Goal: Task Accomplishment & Management: Manage account settings

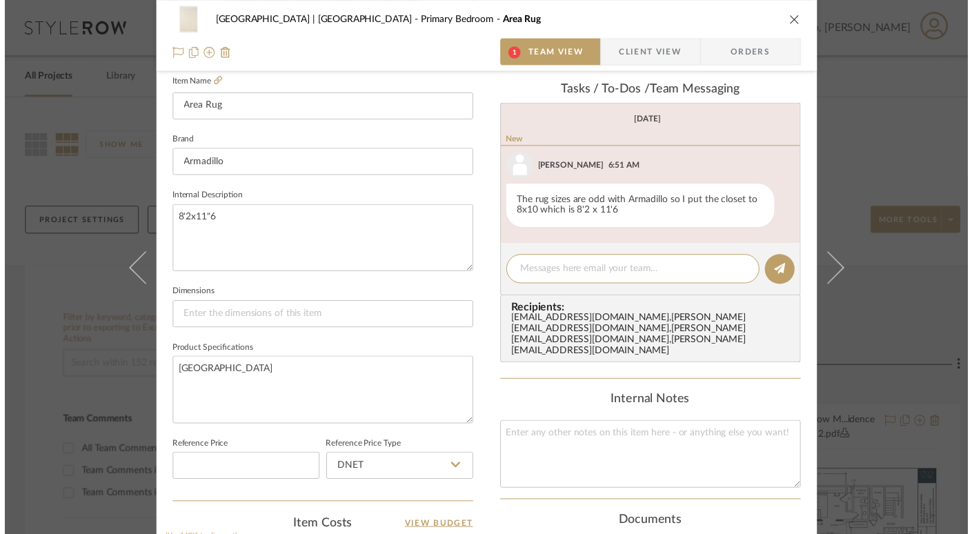
scroll to position [385, 0]
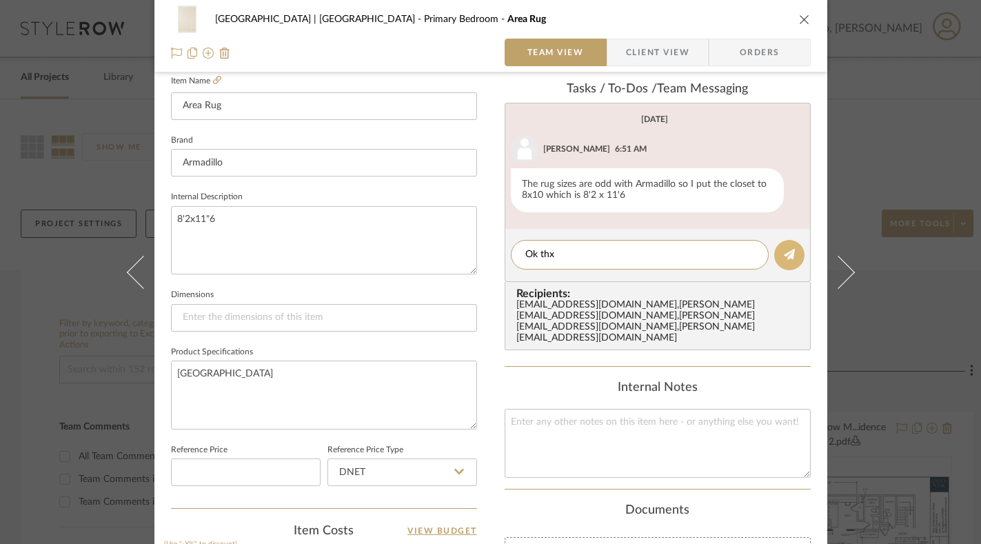
type textarea "Ok thx"
click at [784, 253] on icon at bounding box center [789, 254] width 11 height 11
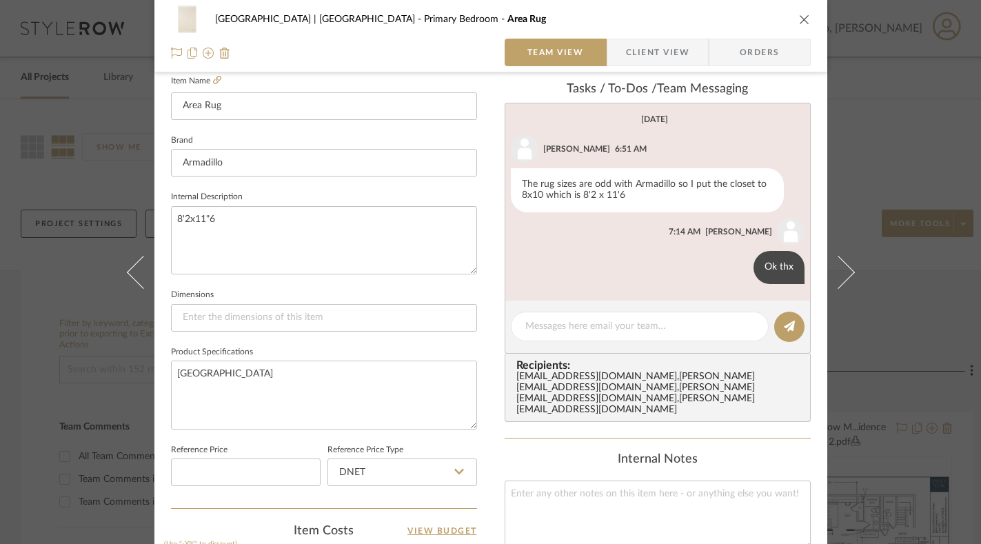
click at [799, 20] on icon "close" at bounding box center [804, 19] width 11 height 11
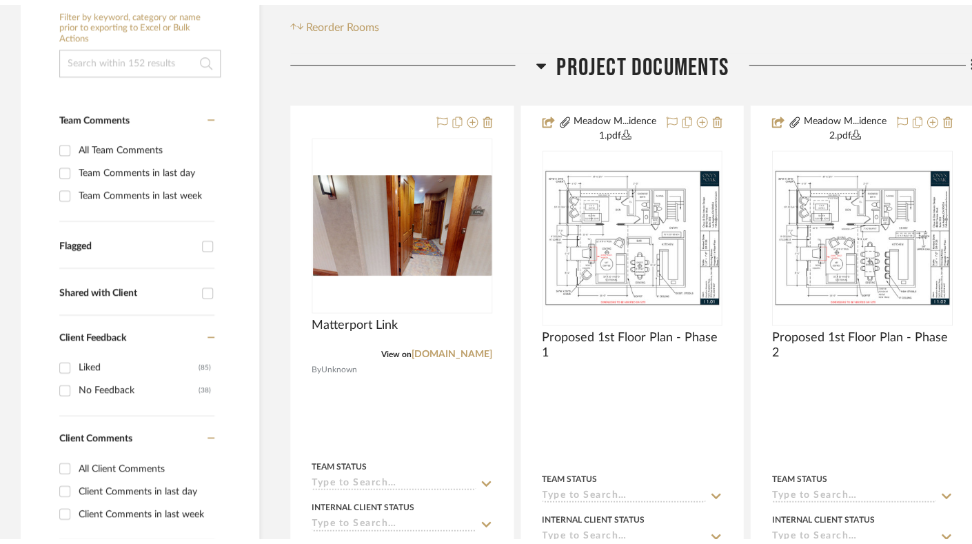
scroll to position [0, 0]
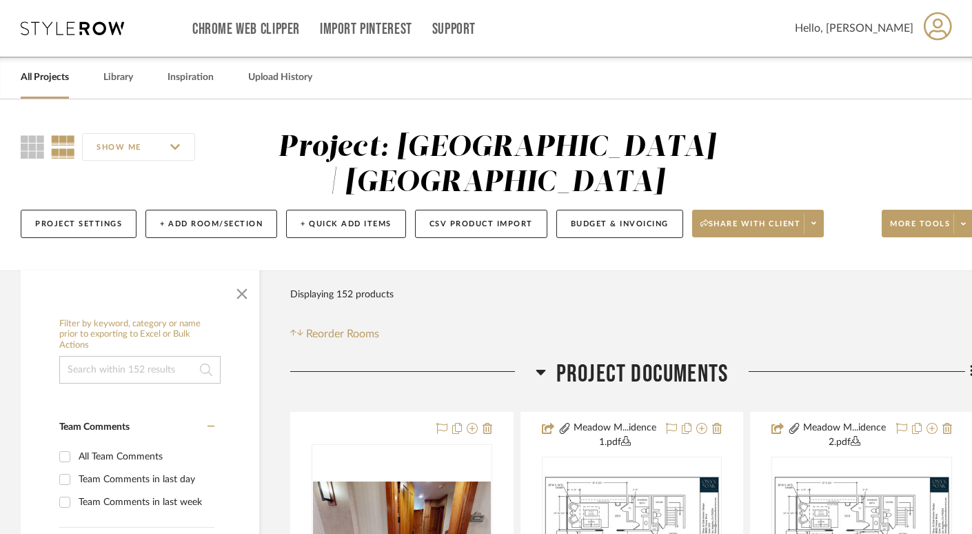
click at [55, 75] on link "All Projects" at bounding box center [45, 77] width 48 height 19
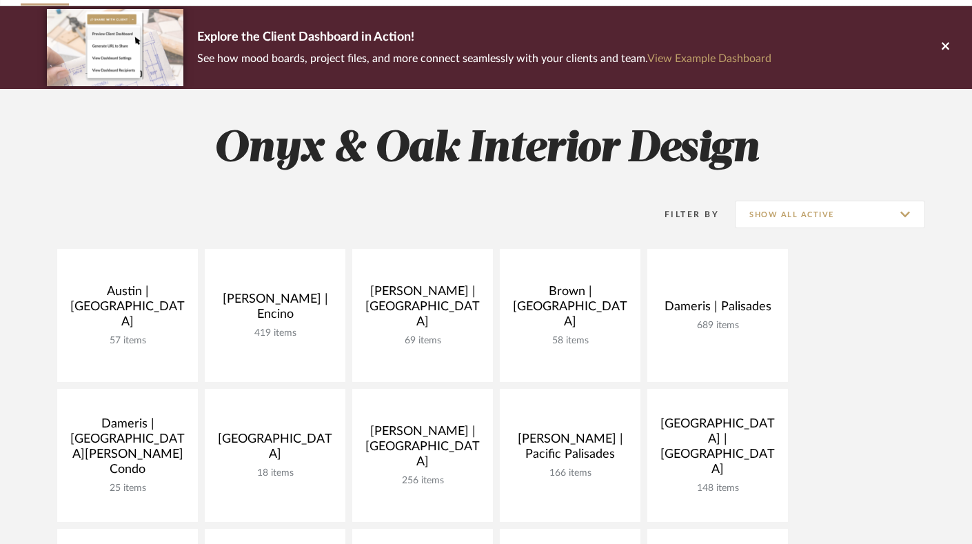
scroll to position [224, 0]
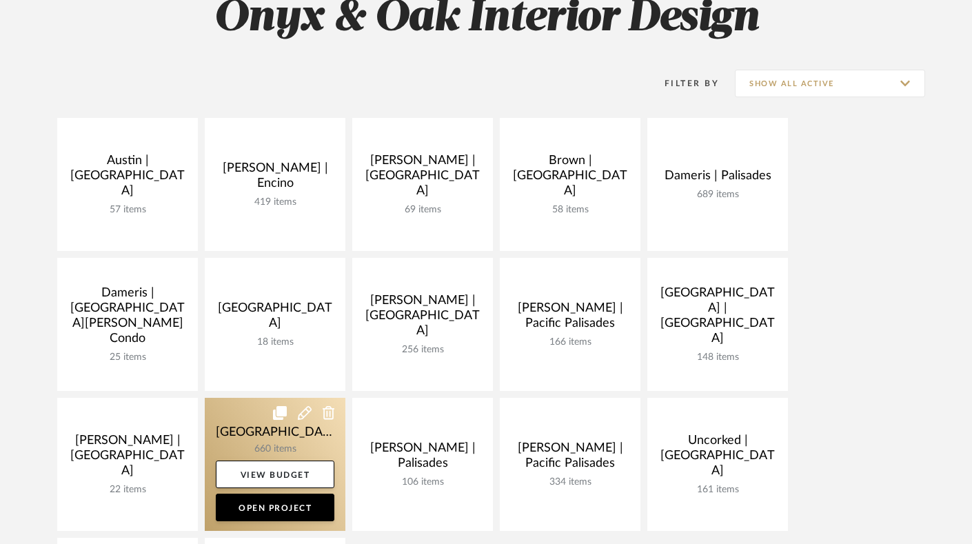
click at [257, 442] on link at bounding box center [275, 464] width 141 height 133
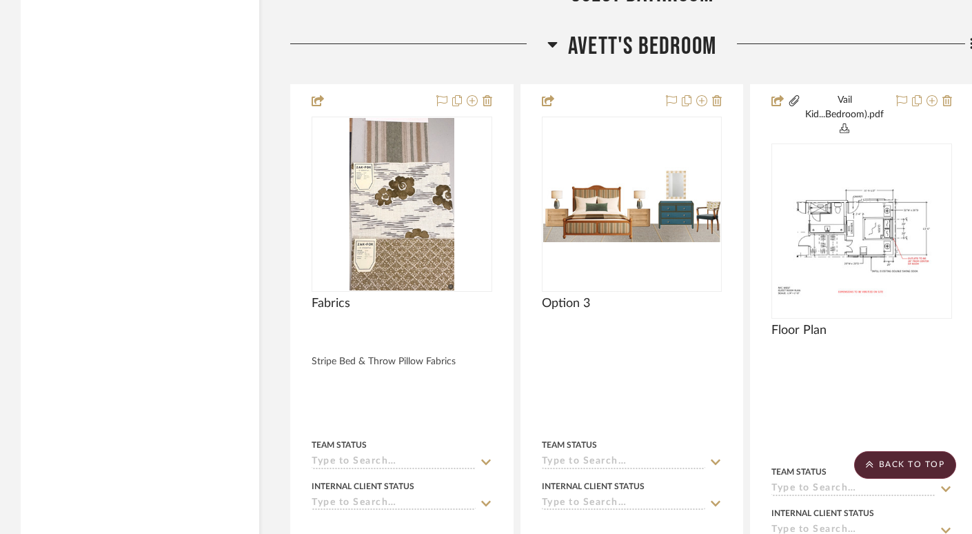
scroll to position [3203, 0]
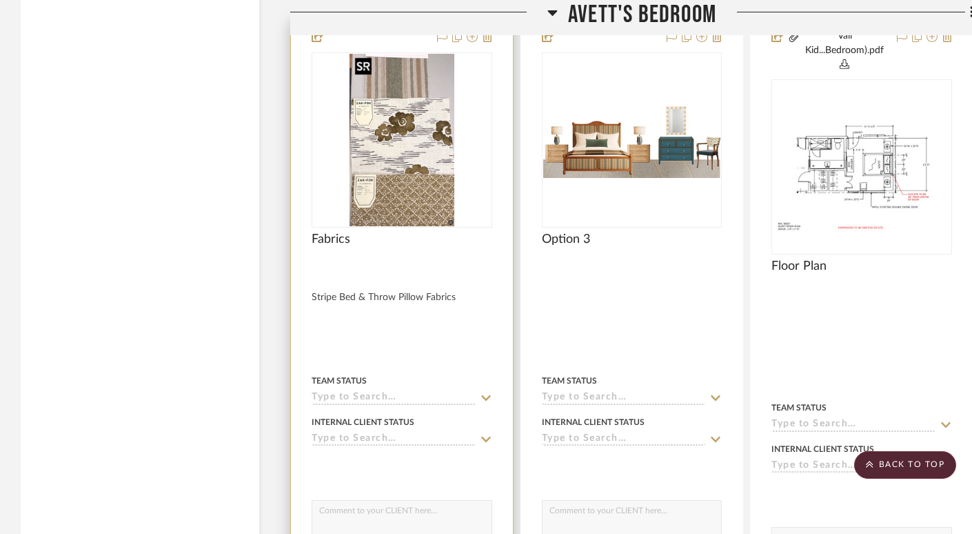
click at [411, 216] on img "0" at bounding box center [402, 140] width 105 height 172
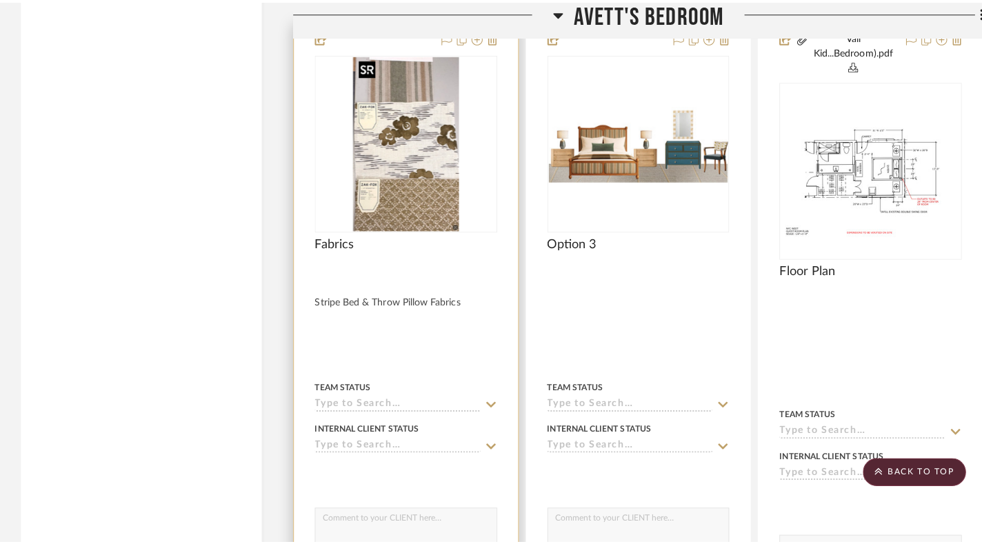
scroll to position [0, 0]
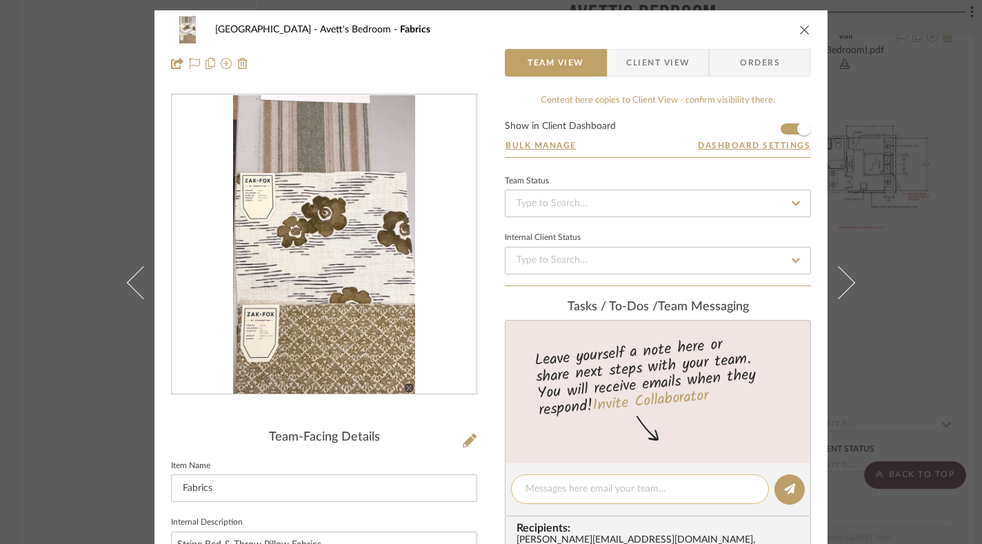
click at [597, 487] on textarea at bounding box center [640, 489] width 229 height 14
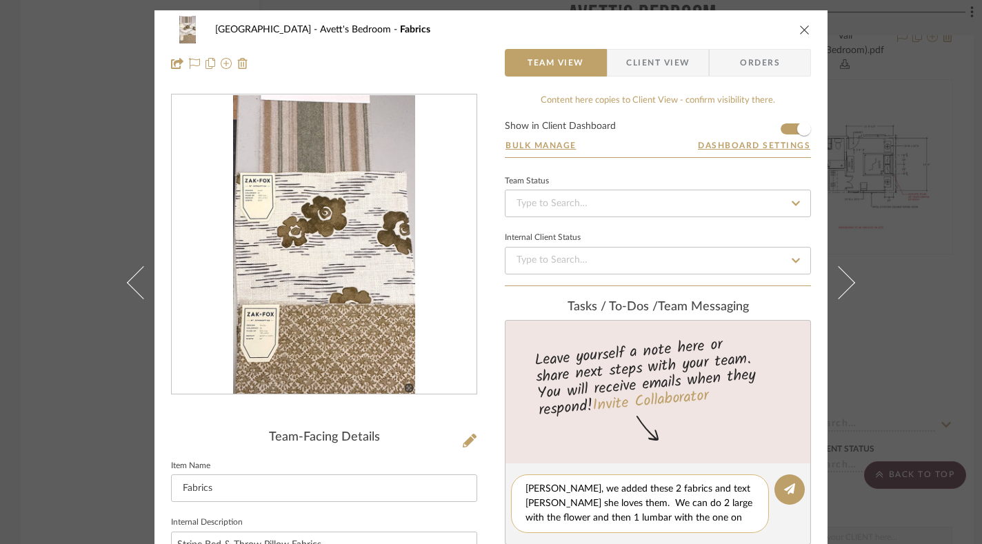
click at [719, 503] on textarea "Stephanie, we added these 2 fabrics and text lisa she loves them. We can do 2 l…" at bounding box center [640, 503] width 229 height 43
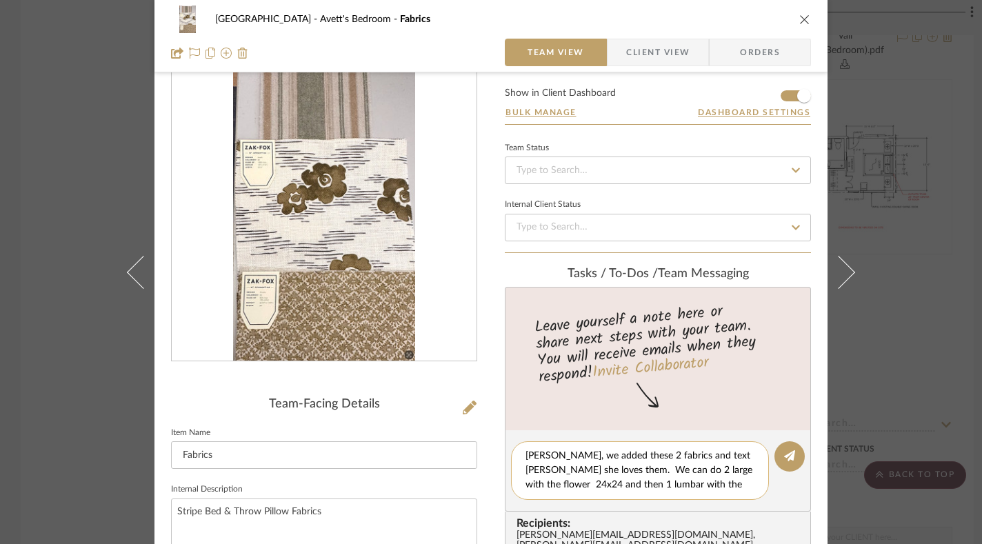
click at [752, 482] on div "Stephanie, we added these 2 fabrics and text lisa she loves them. We can do 2 l…" at bounding box center [640, 470] width 258 height 59
click at [751, 485] on div "Stephanie, we added these 2 fabrics and text lisa she loves them. We can do 2 l…" at bounding box center [640, 470] width 258 height 59
click at [748, 485] on textarea "Stephanie, we added these 2 fabrics and text lisa she loves them. We can do 2 l…" at bounding box center [640, 470] width 229 height 43
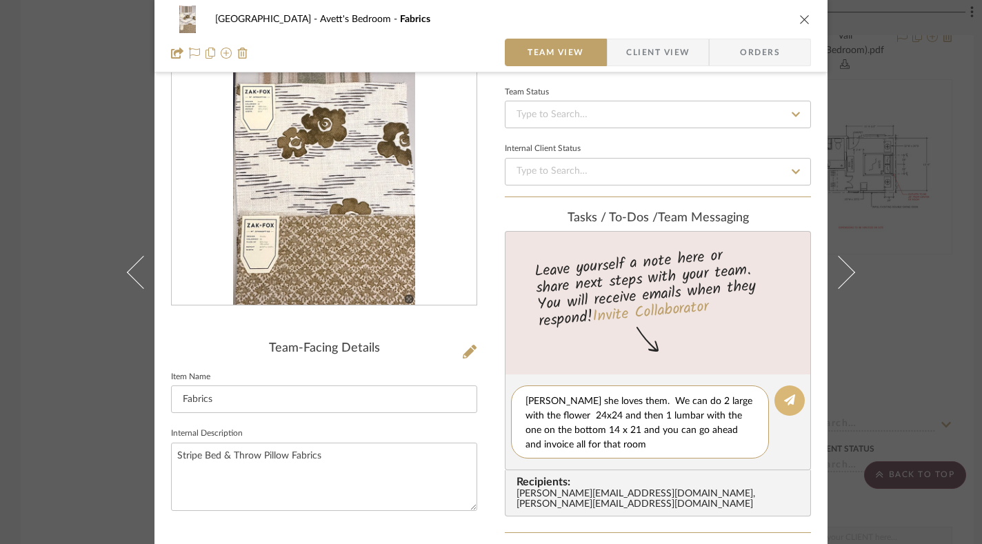
scroll to position [93, 0]
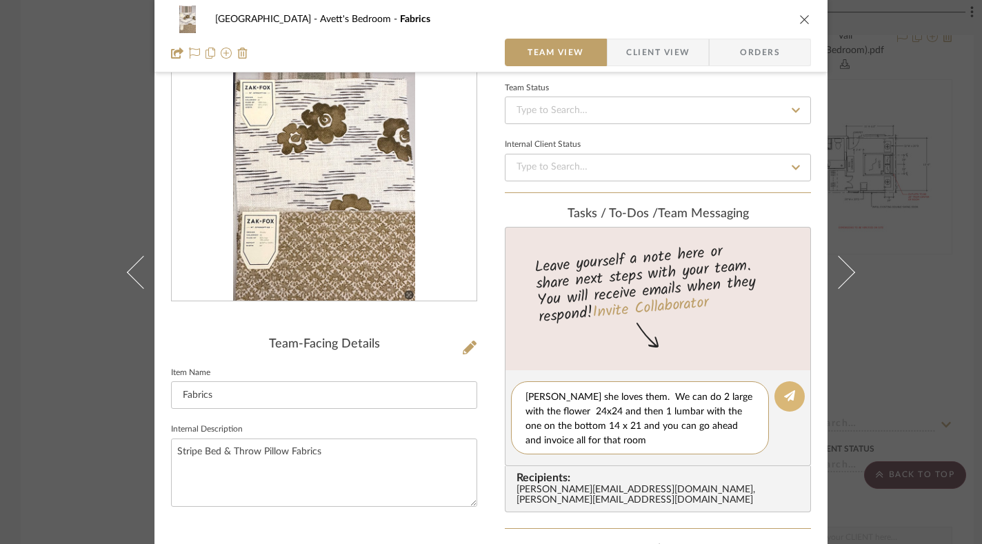
type textarea "Stephanie, we added these 2 fabrics and text lisa she loves them. We can do 2 l…"
click at [788, 392] on icon at bounding box center [789, 395] width 11 height 11
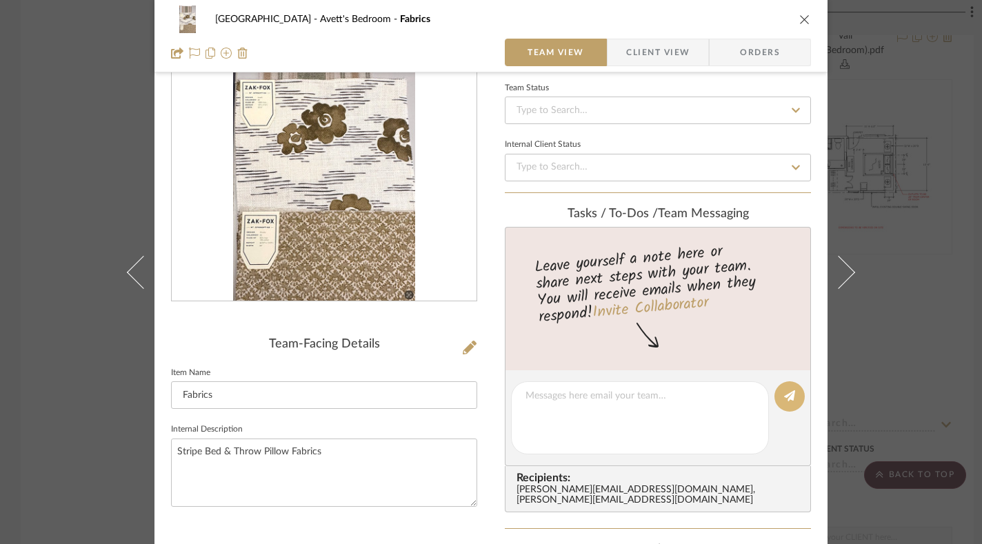
scroll to position [0, 0]
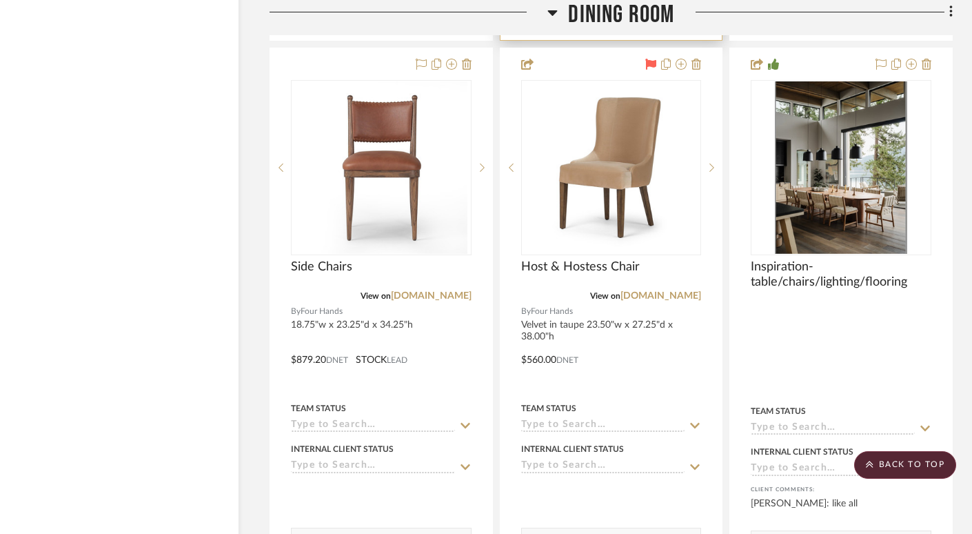
scroll to position [9554, 21]
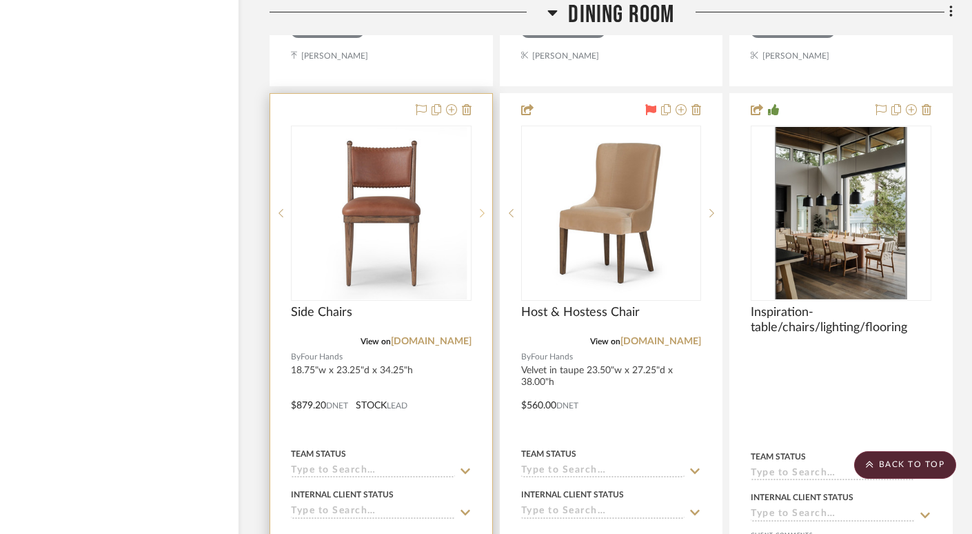
click at [483, 209] on icon at bounding box center [482, 213] width 5 height 8
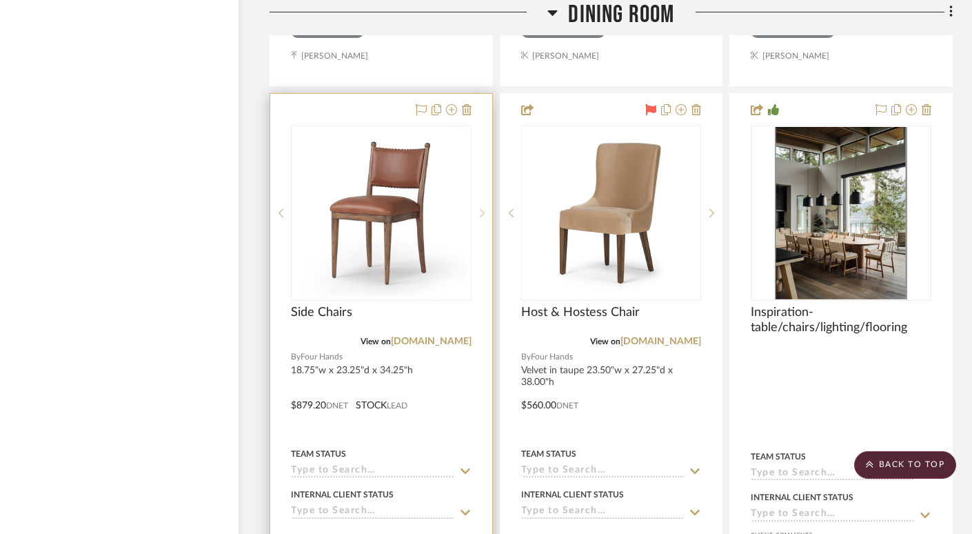
click at [483, 209] on icon at bounding box center [482, 213] width 5 height 8
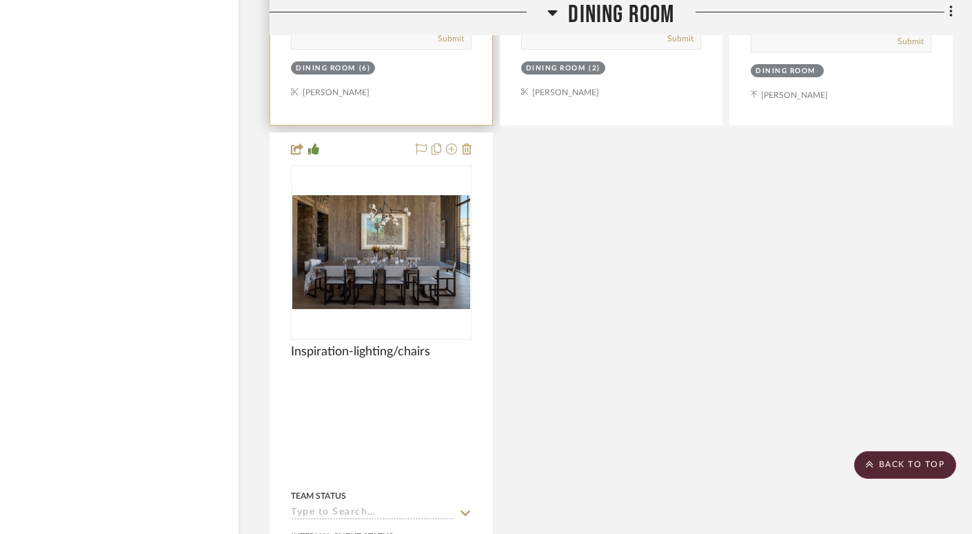
scroll to position [10154, 21]
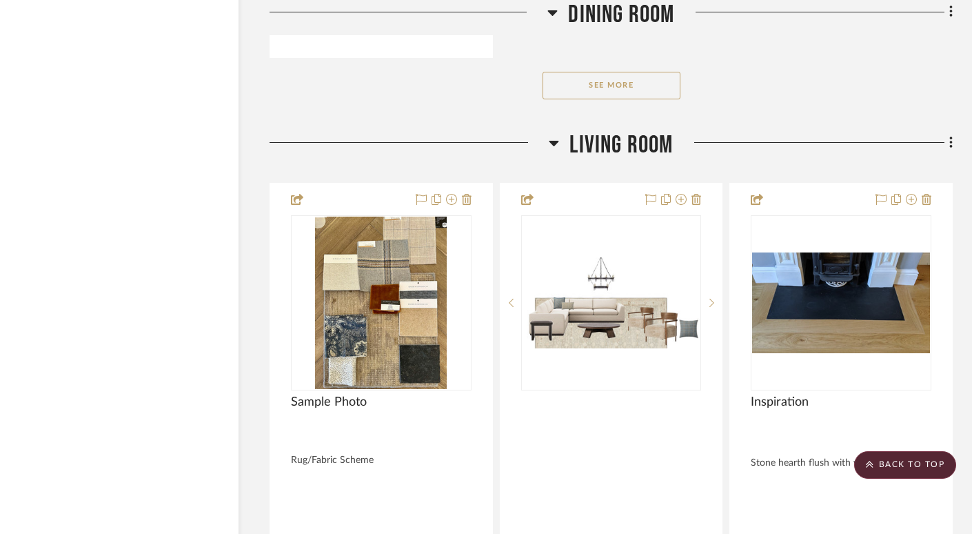
scroll to position [10818, 21]
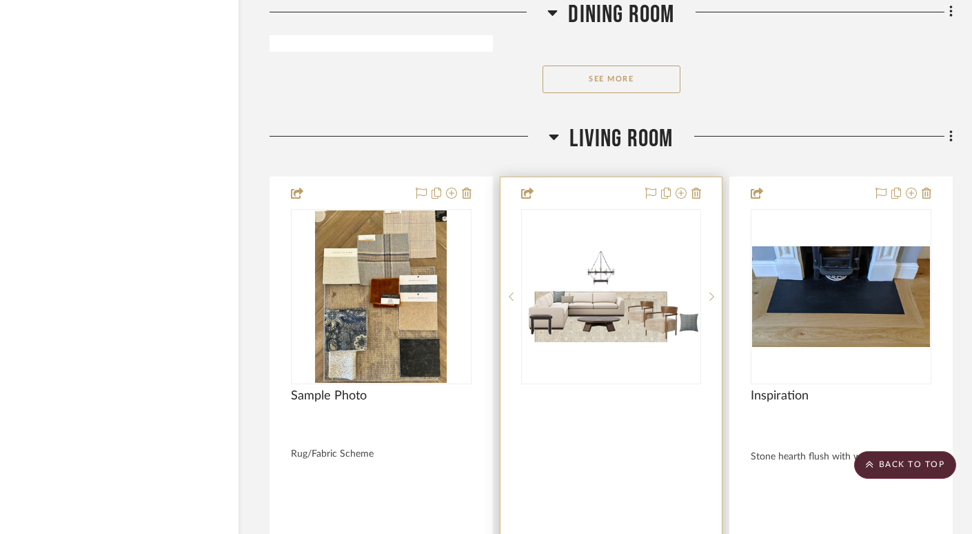
click at [621, 295] on img "0" at bounding box center [612, 297] width 178 height 92
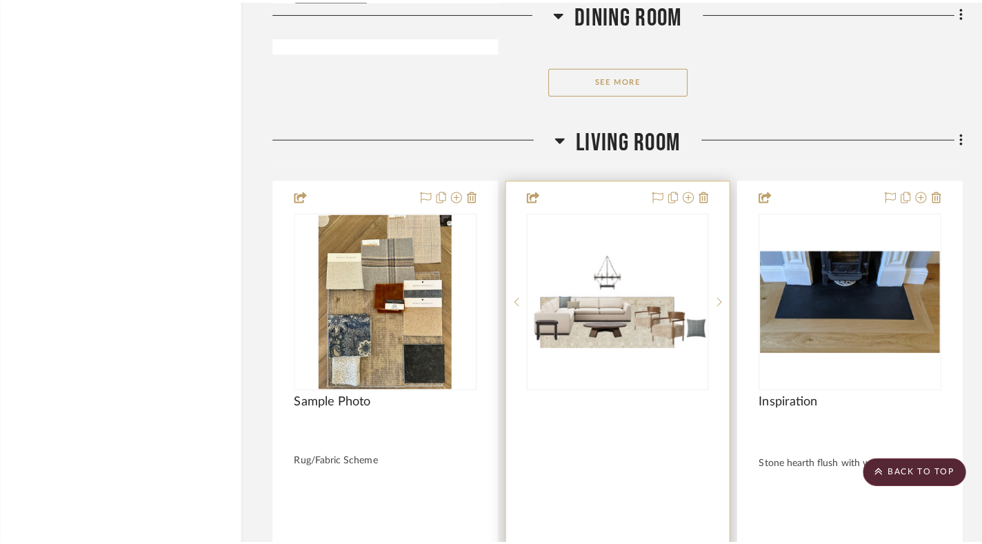
scroll to position [0, 0]
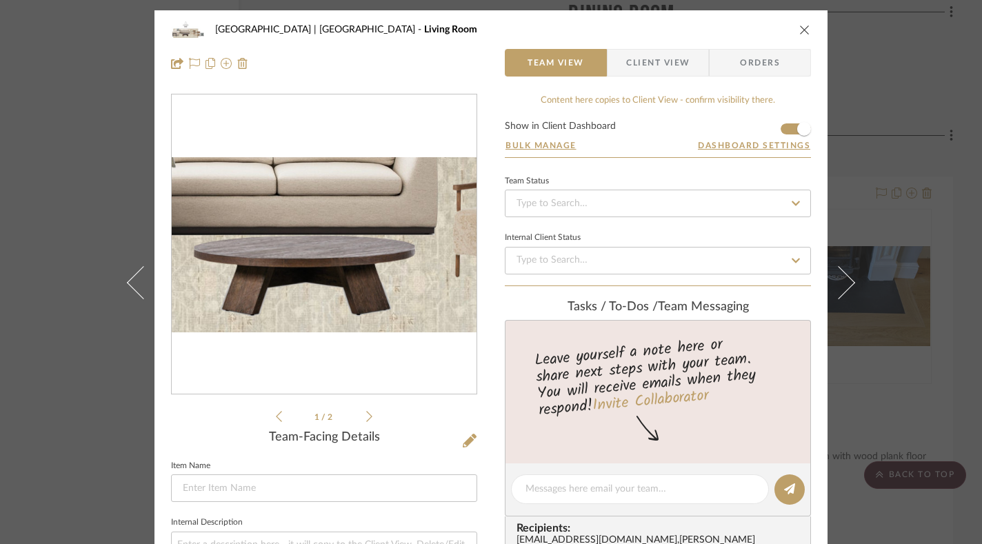
click at [306, 282] on img "0" at bounding box center [324, 245] width 305 height 157
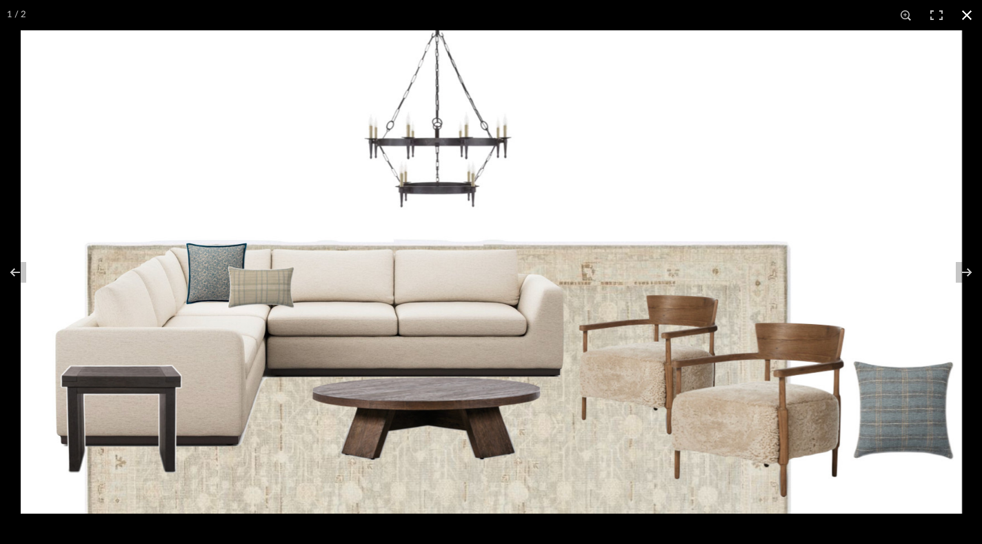
click at [967, 14] on button at bounding box center [967, 15] width 30 height 30
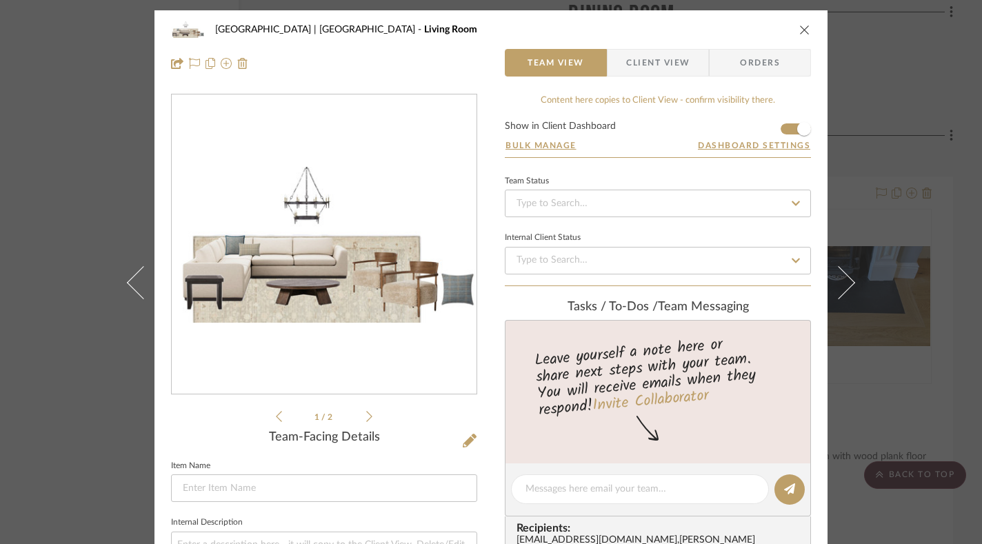
click at [799, 31] on icon "close" at bounding box center [804, 29] width 11 height 11
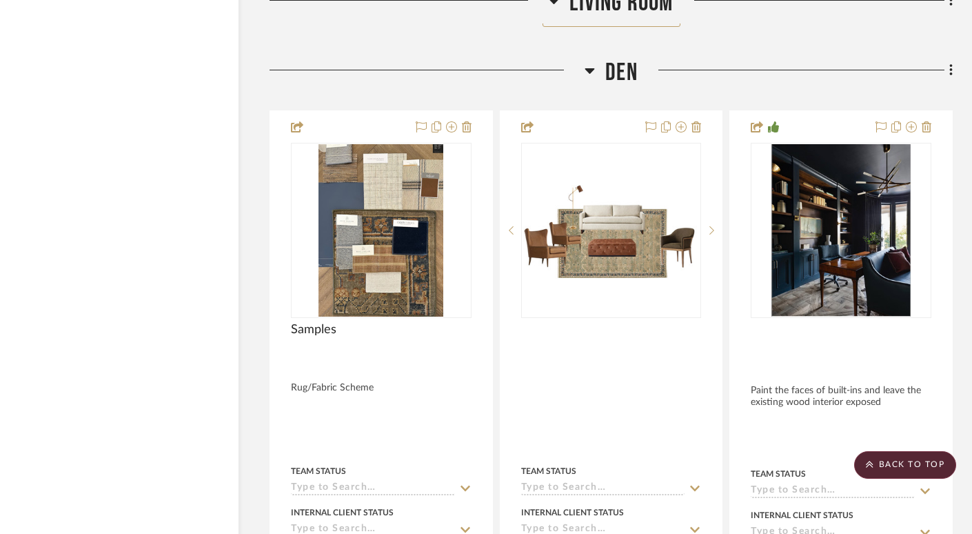
scroll to position [12888, 21]
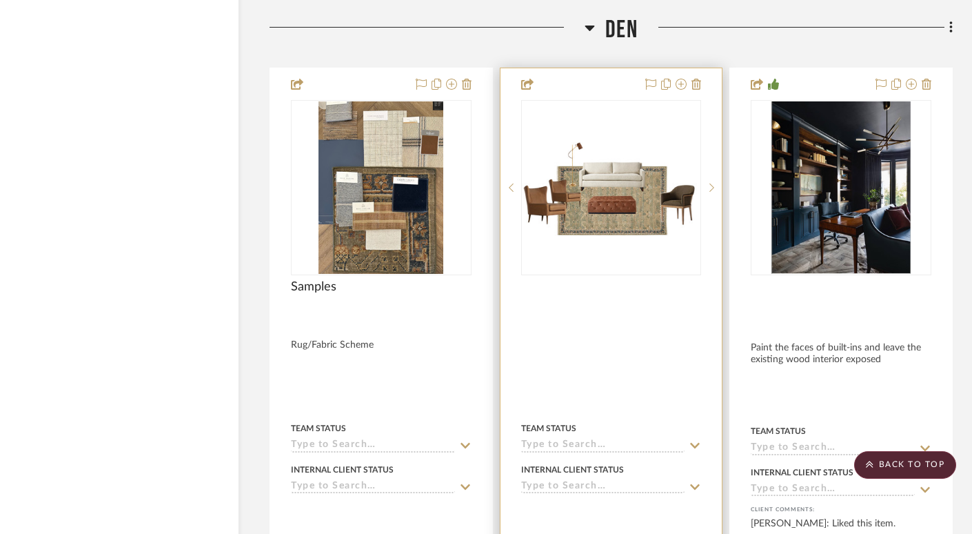
click at [599, 182] on img "0" at bounding box center [612, 187] width 178 height 99
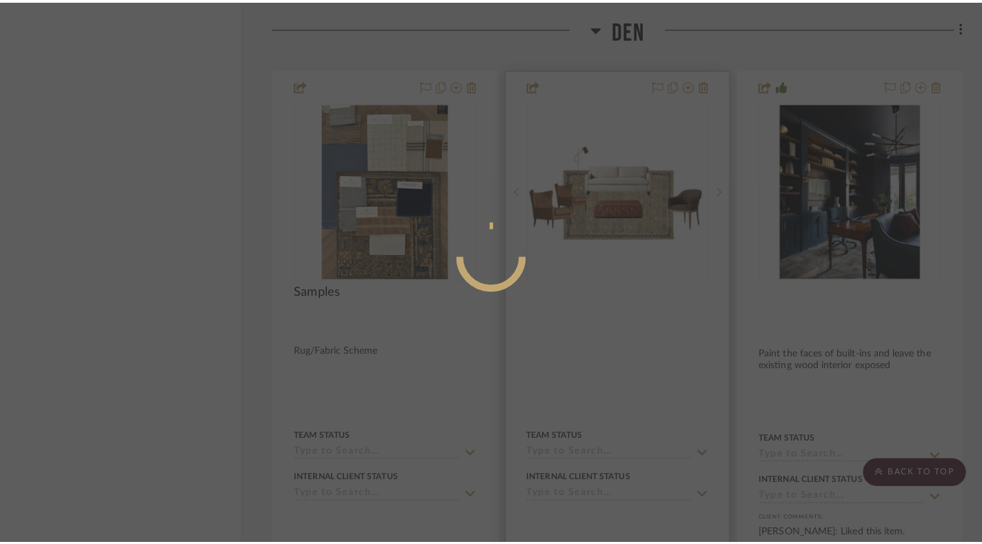
scroll to position [0, 0]
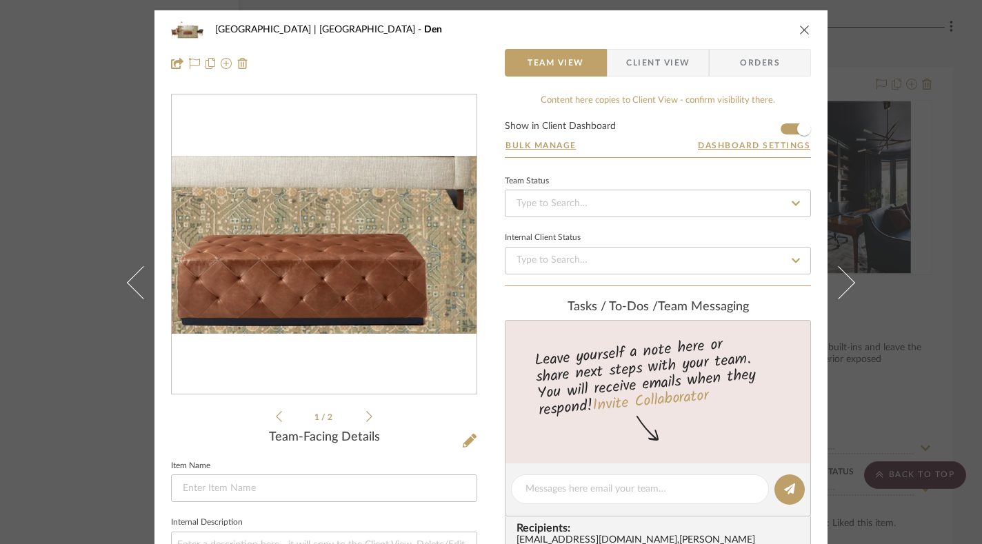
click at [328, 263] on img "0" at bounding box center [324, 245] width 305 height 170
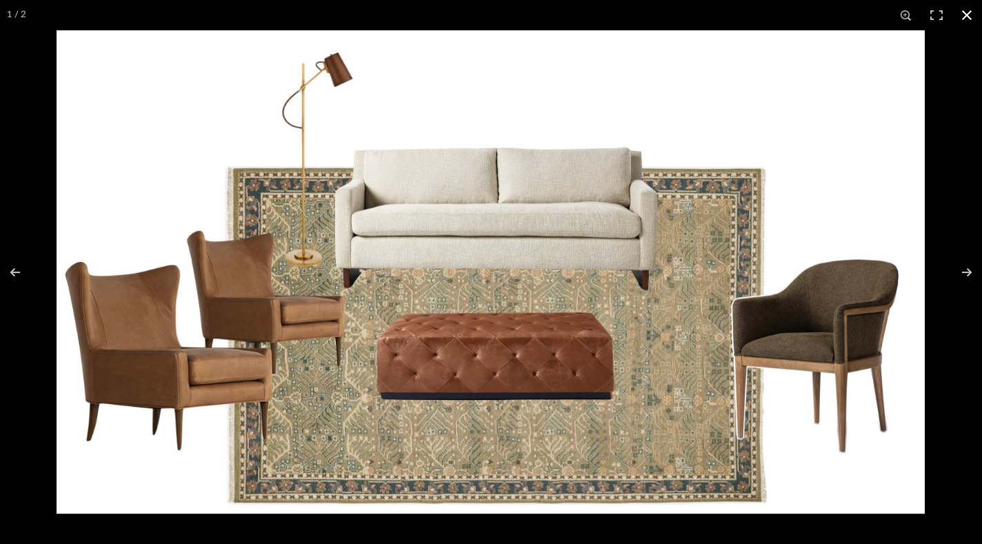
click at [965, 17] on button at bounding box center [967, 15] width 30 height 30
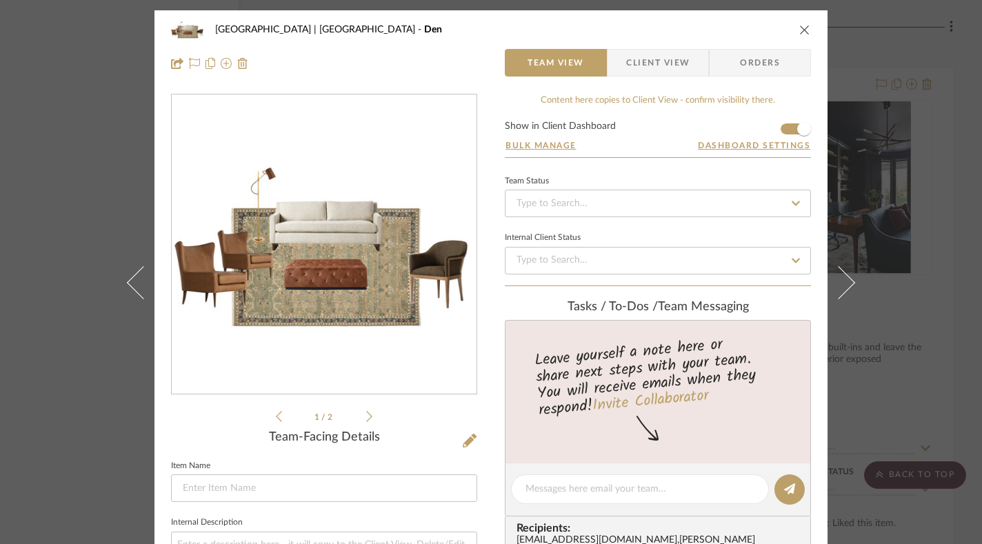
click at [366, 416] on icon at bounding box center [369, 416] width 6 height 12
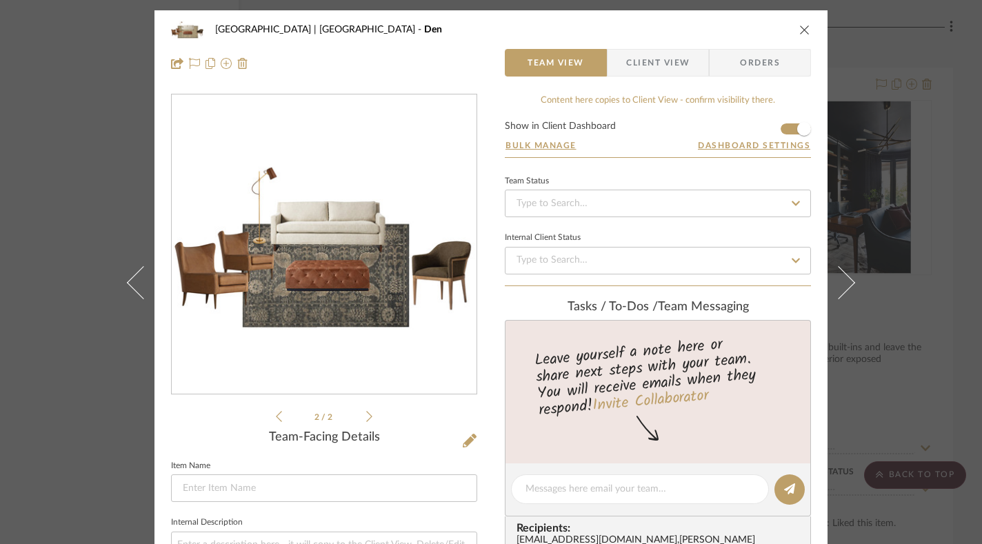
click at [793, 30] on div "Meadow Mountain | Vail Valley Den" at bounding box center [491, 30] width 640 height 28
click at [800, 33] on icon "close" at bounding box center [804, 29] width 11 height 11
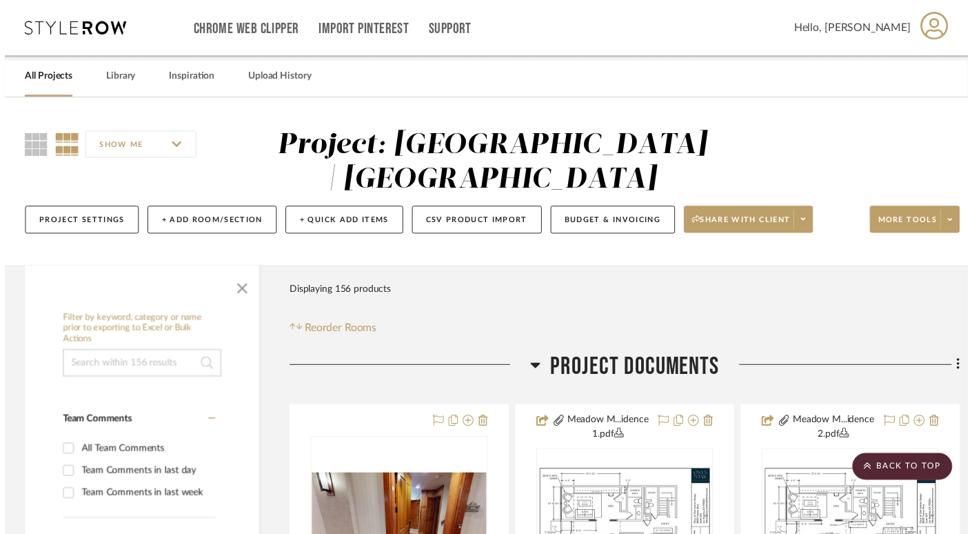
scroll to position [12888, 21]
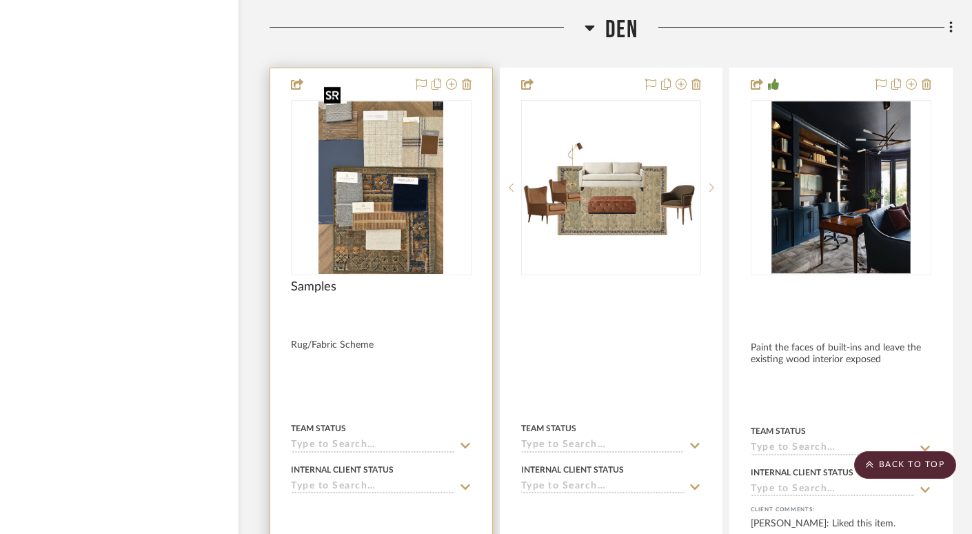
click at [392, 232] on img "0" at bounding box center [381, 187] width 125 height 172
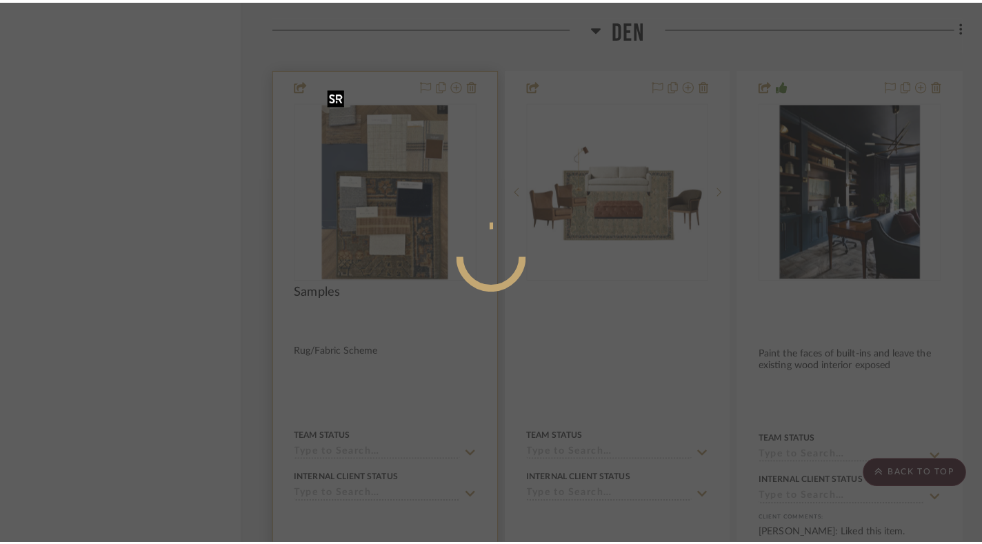
scroll to position [0, 0]
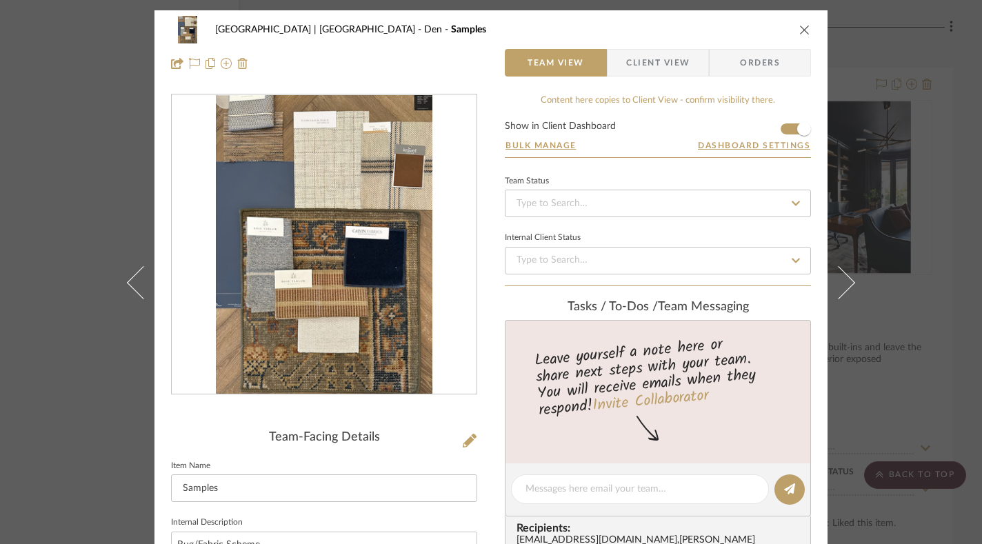
click at [366, 330] on img "0" at bounding box center [324, 244] width 216 height 299
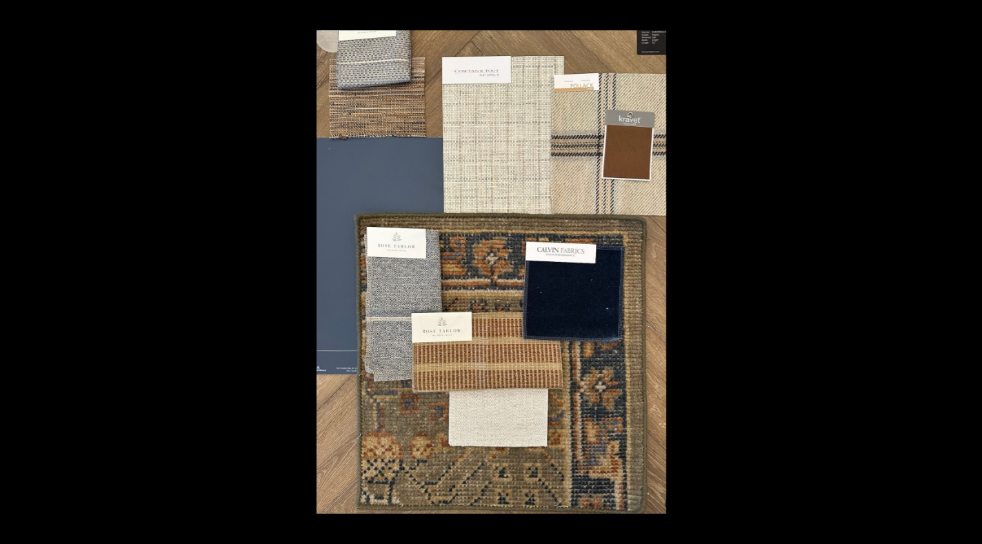
click at [970, 13] on button at bounding box center [967, 15] width 30 height 30
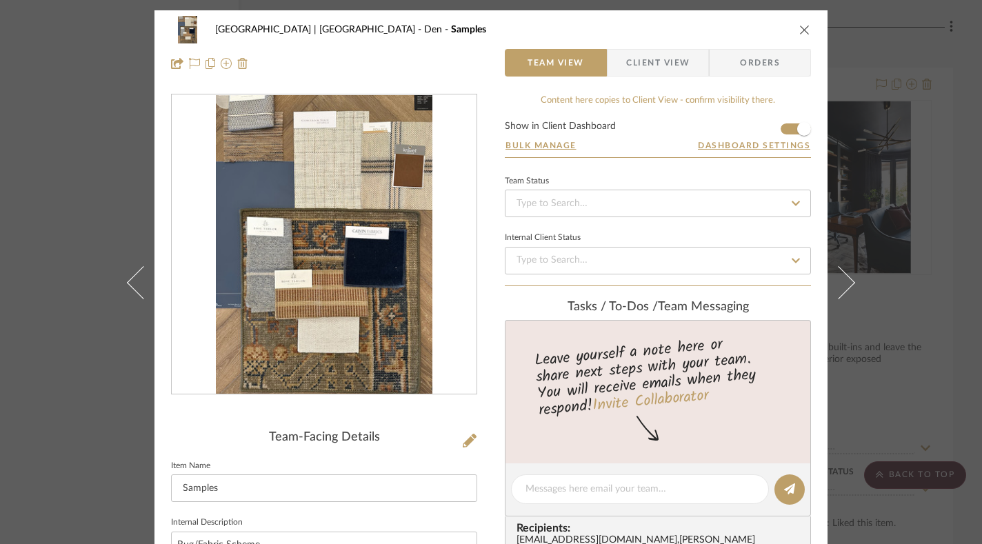
click at [799, 29] on icon "close" at bounding box center [804, 29] width 11 height 11
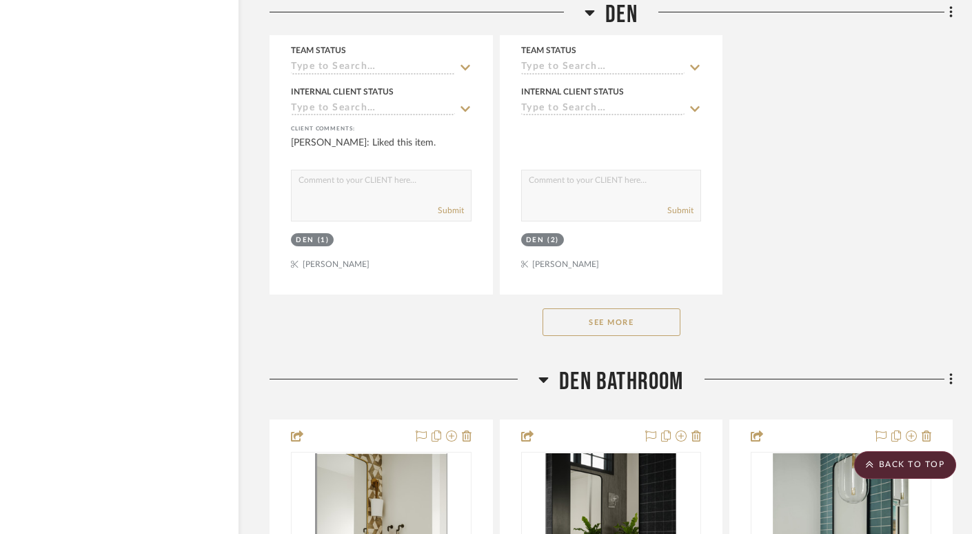
scroll to position [14510, 21]
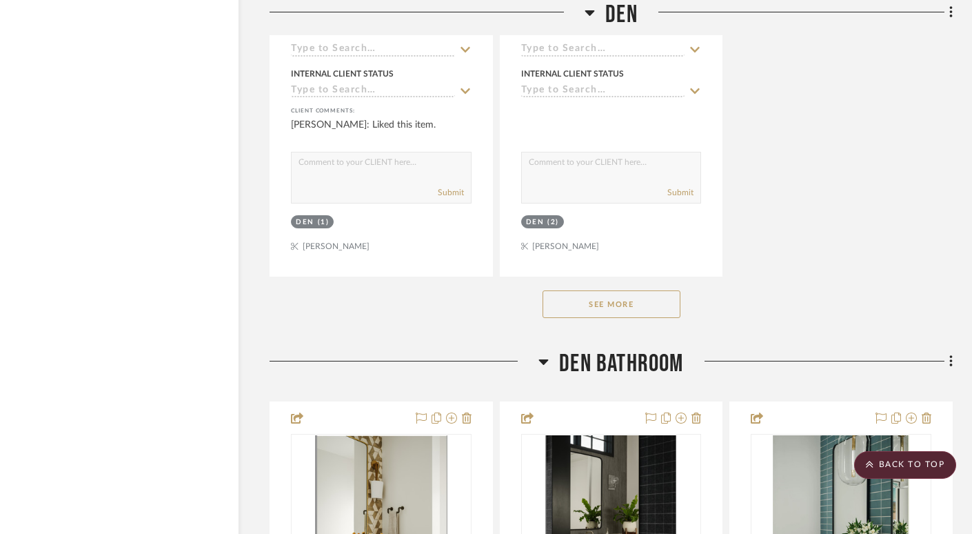
click at [660, 290] on button "See More" at bounding box center [612, 304] width 138 height 28
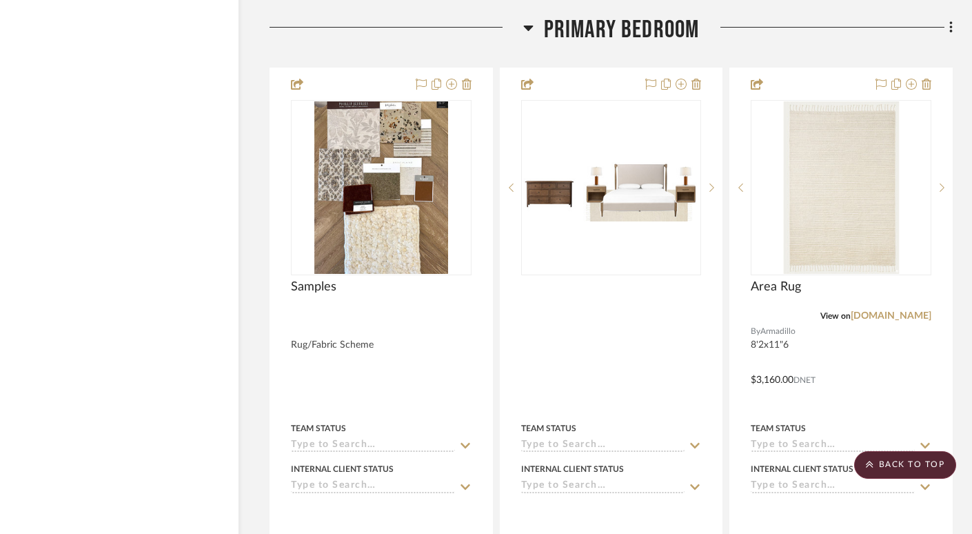
scroll to position [18728, 21]
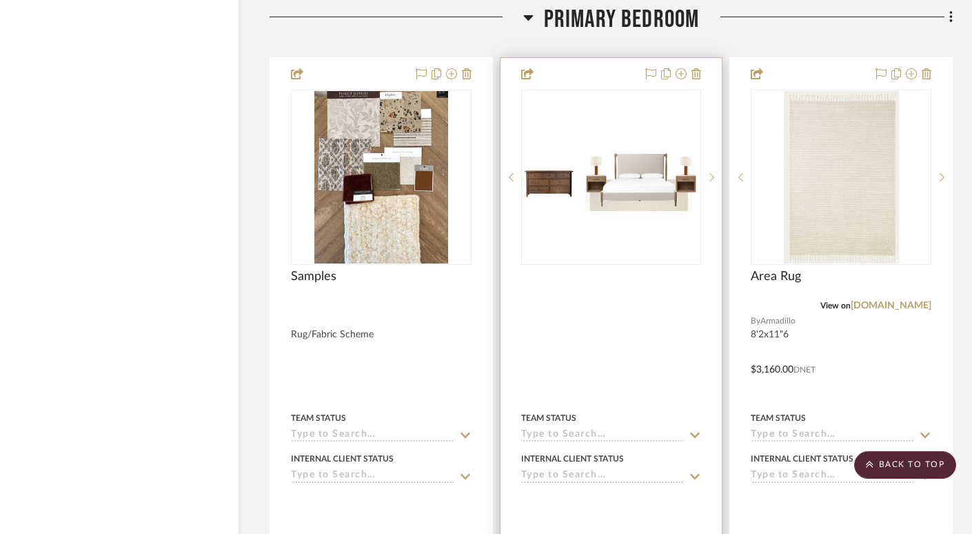
click at [646, 170] on img "0" at bounding box center [612, 176] width 178 height 67
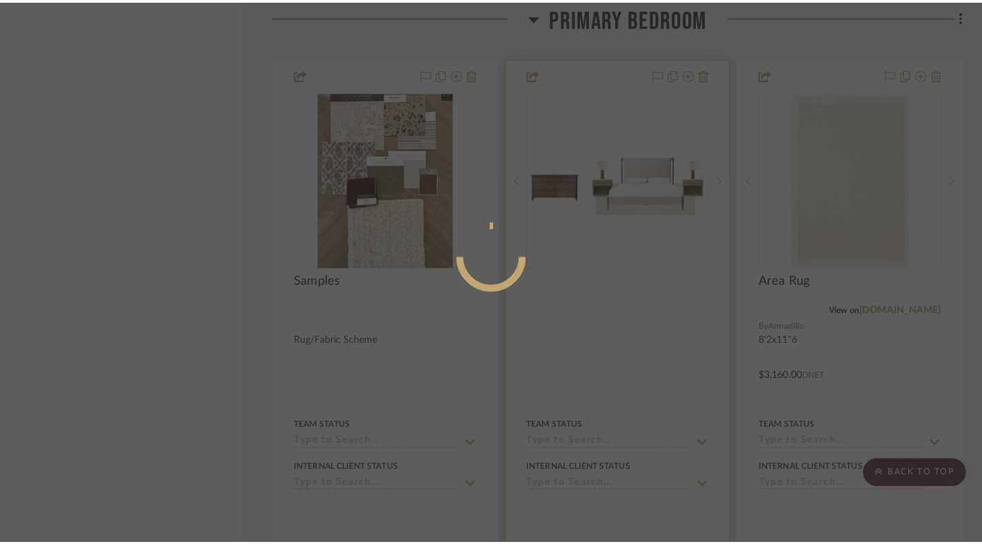
scroll to position [0, 0]
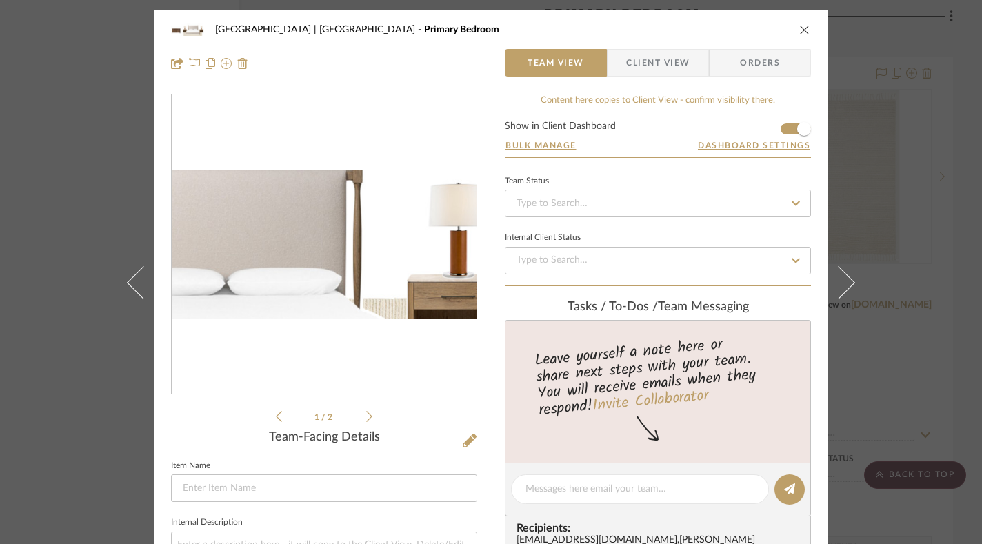
click at [403, 230] on img "0" at bounding box center [324, 245] width 305 height 115
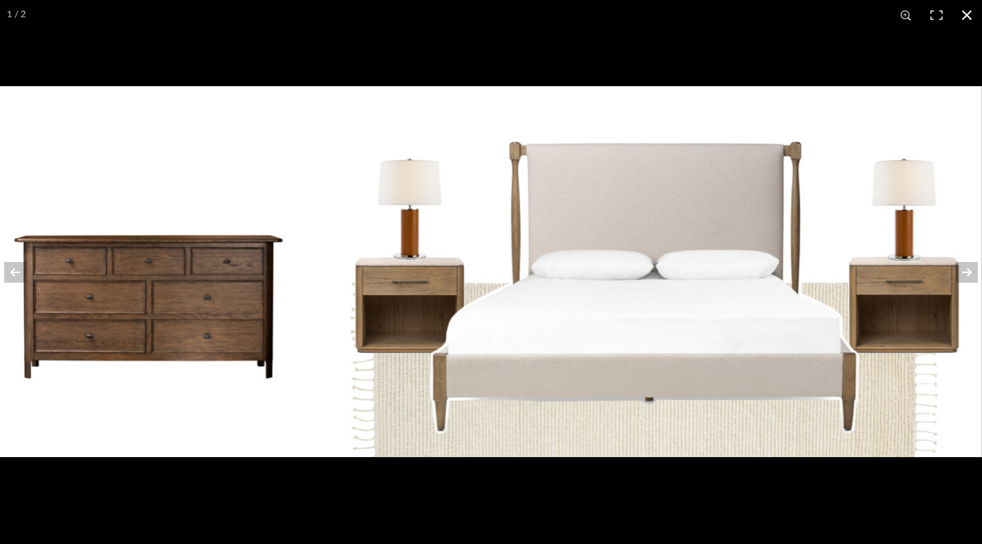
click at [963, 12] on button at bounding box center [967, 15] width 30 height 30
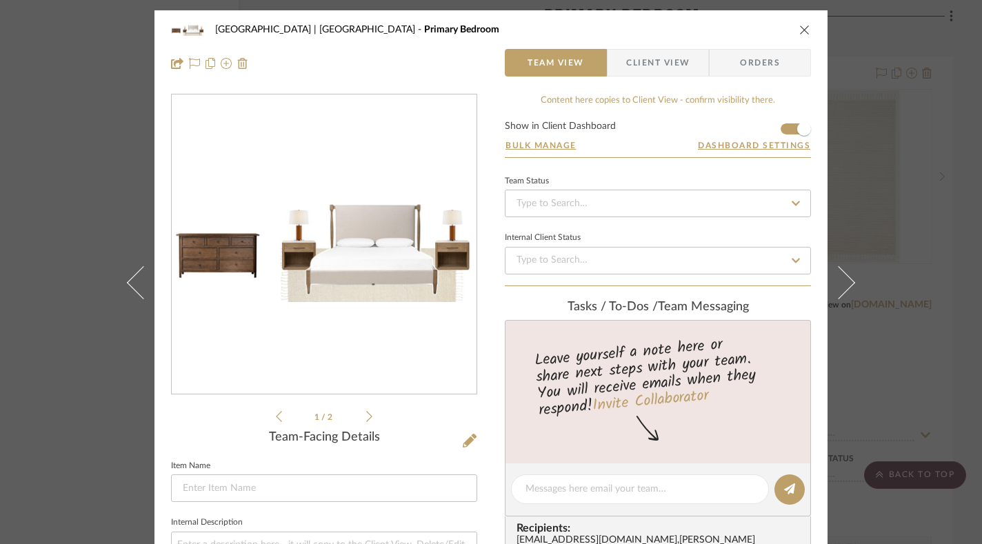
click at [801, 23] on button "close" at bounding box center [805, 29] width 12 height 12
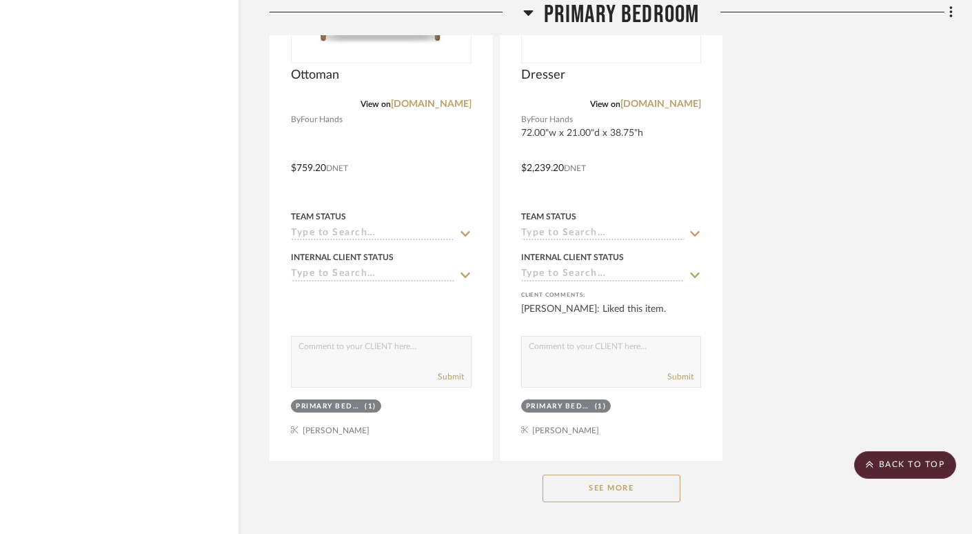
scroll to position [20183, 21]
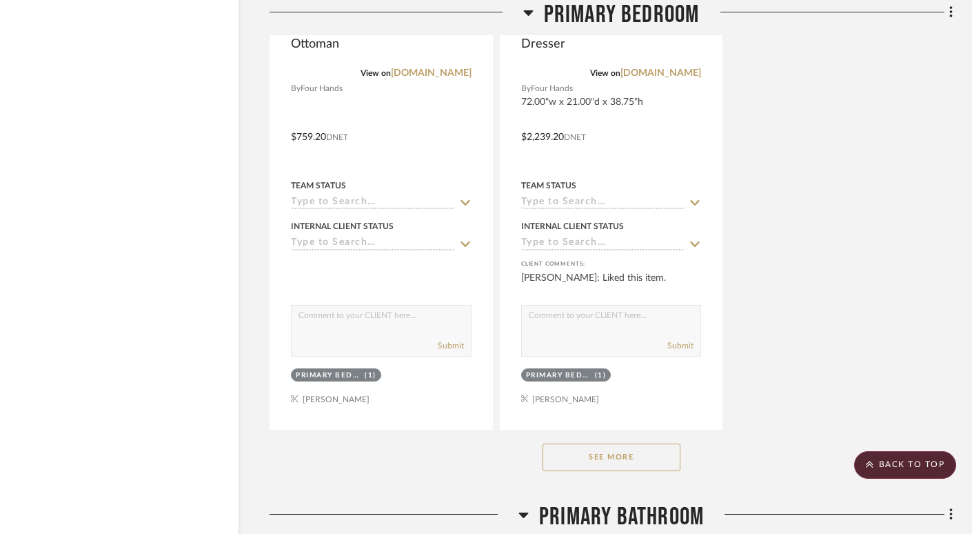
click at [581, 439] on div "See More" at bounding box center [611, 457] width 683 height 55
click at [586, 443] on button "See More" at bounding box center [612, 457] width 138 height 28
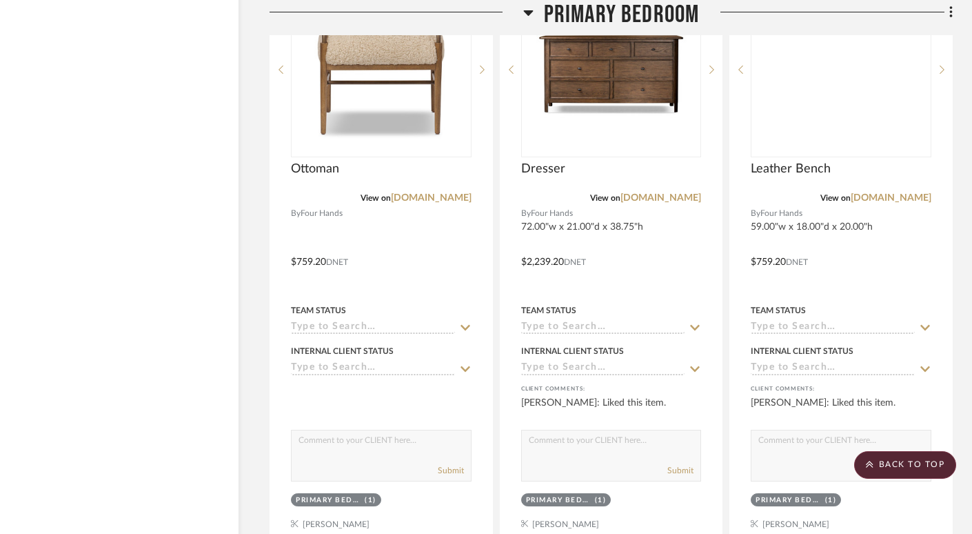
scroll to position [20030, 21]
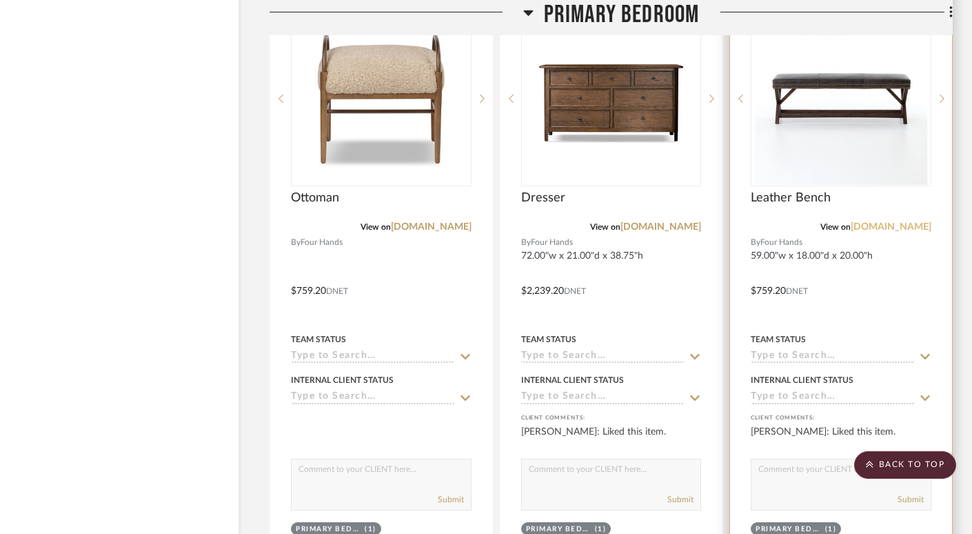
click at [898, 222] on link "[DOMAIN_NAME]" at bounding box center [891, 227] width 81 height 10
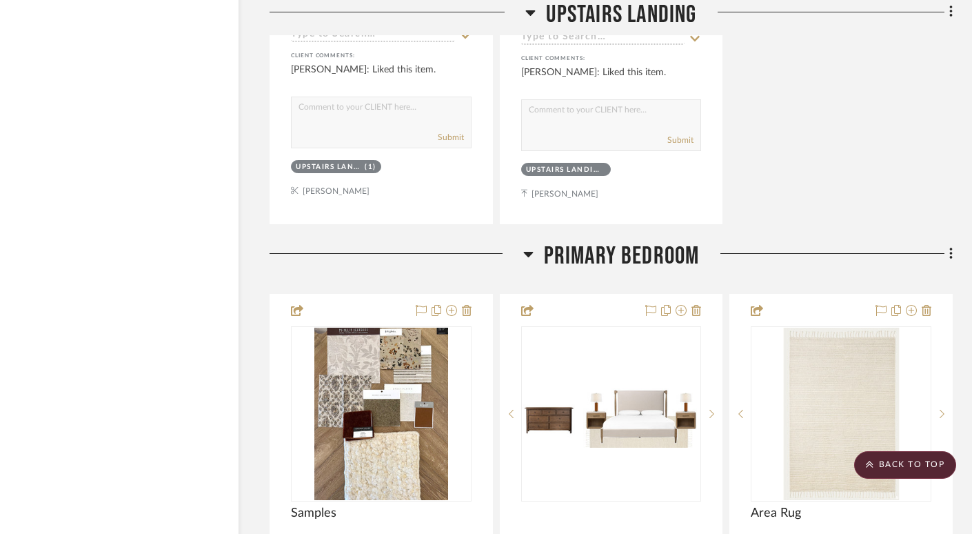
scroll to position [18469, 21]
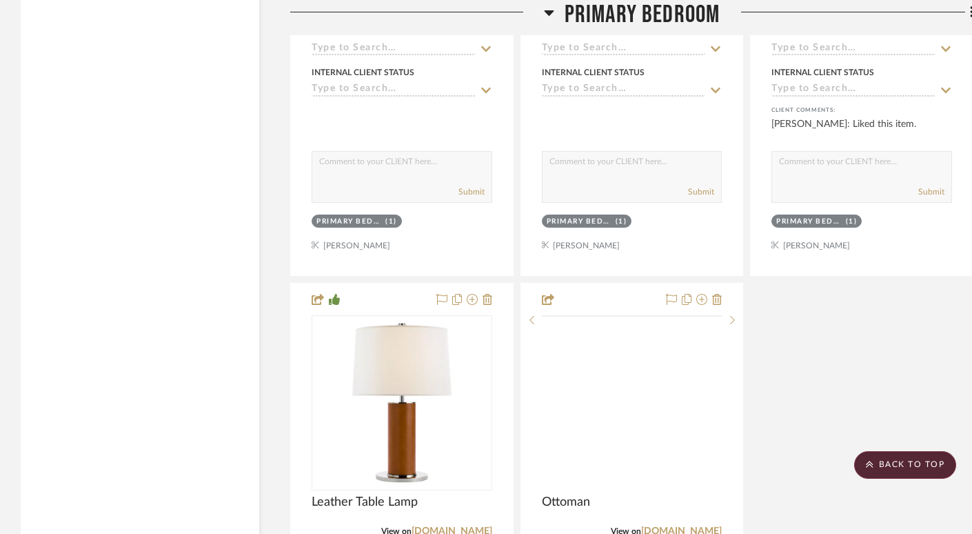
scroll to position [18517, 0]
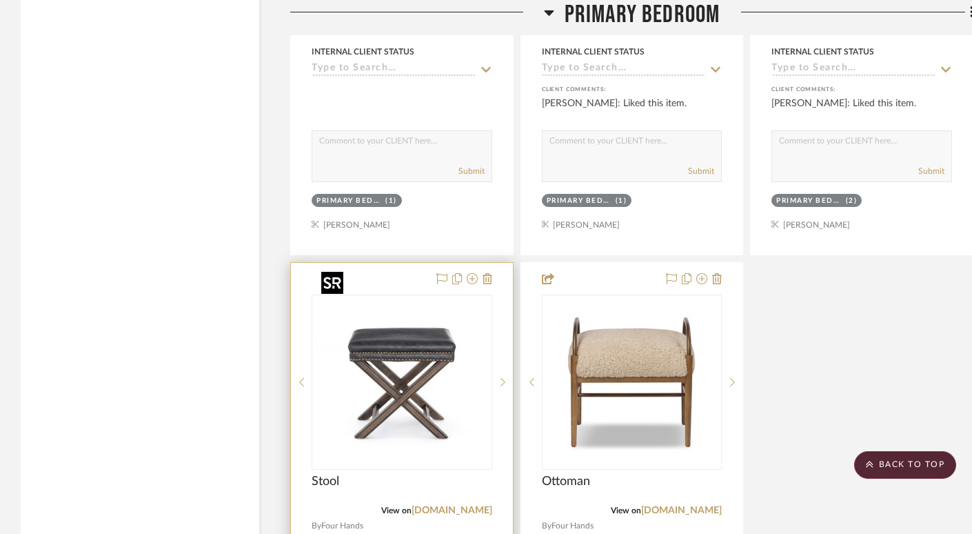
click at [470, 337] on img "0" at bounding box center [402, 382] width 172 height 172
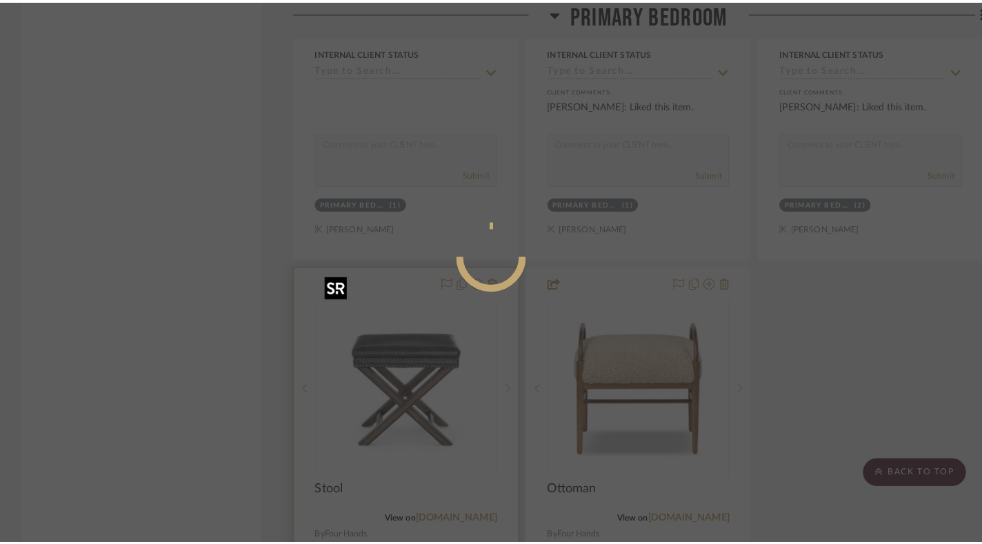
scroll to position [0, 0]
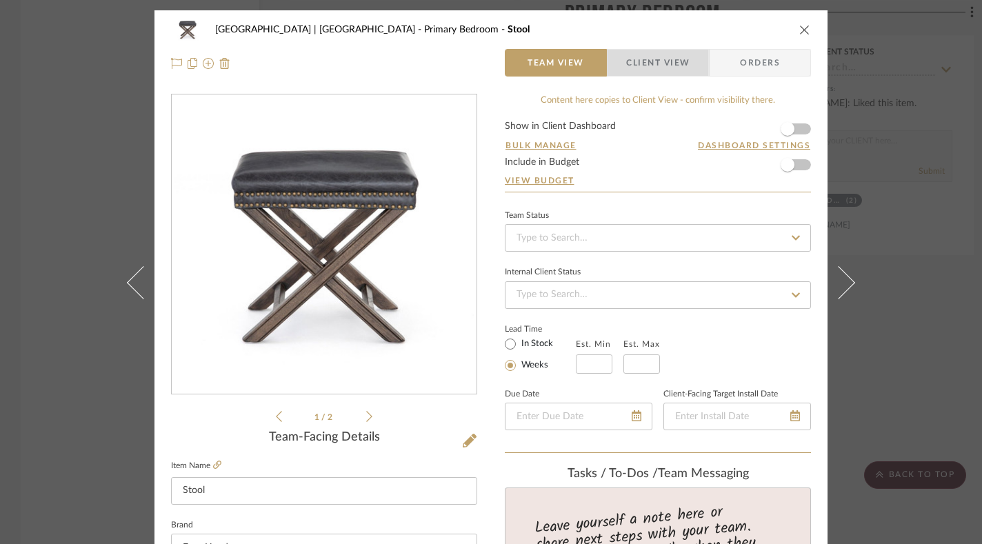
click at [649, 72] on span "Client View" at bounding box center [657, 63] width 63 height 28
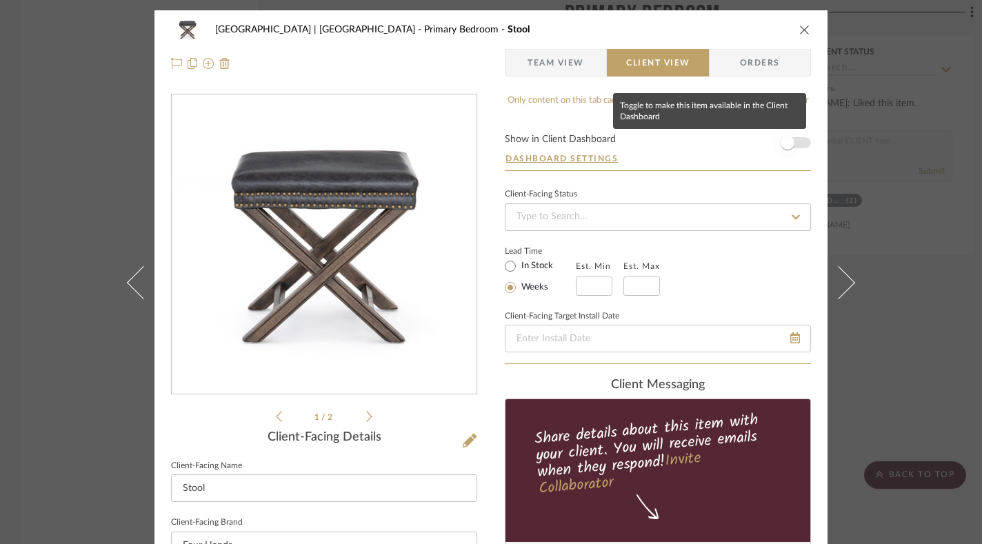
click at [786, 143] on span "button" at bounding box center [788, 143] width 14 height 14
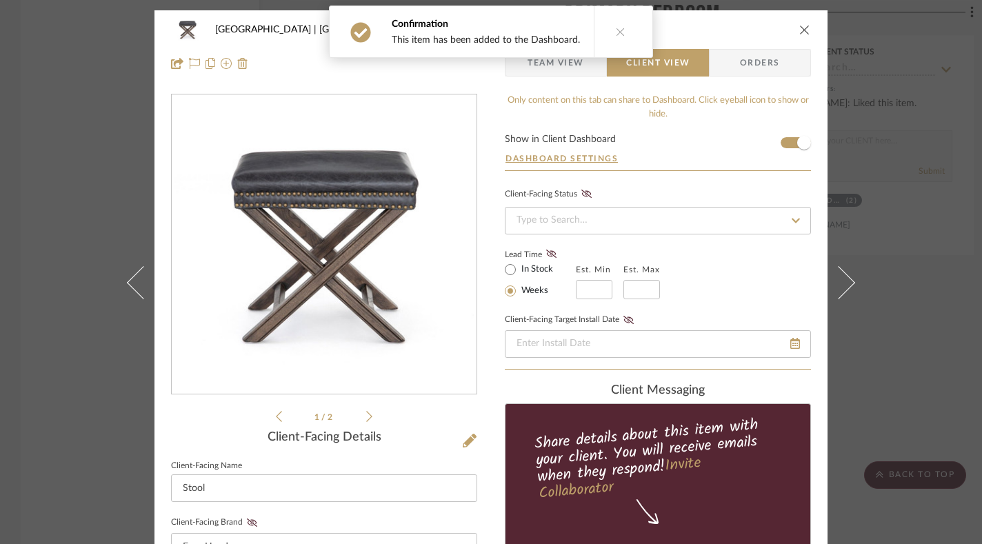
click at [801, 31] on icon "close" at bounding box center [804, 29] width 11 height 11
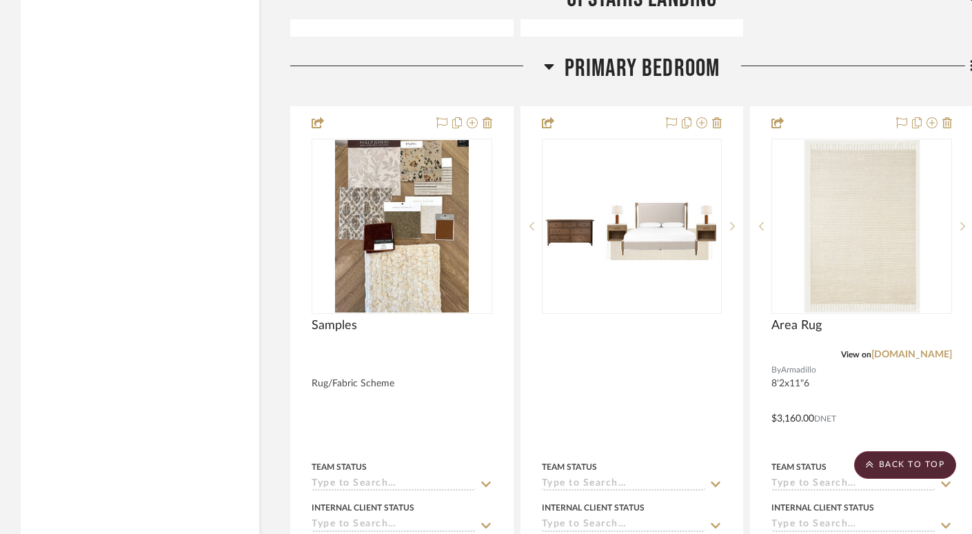
scroll to position [17471, 0]
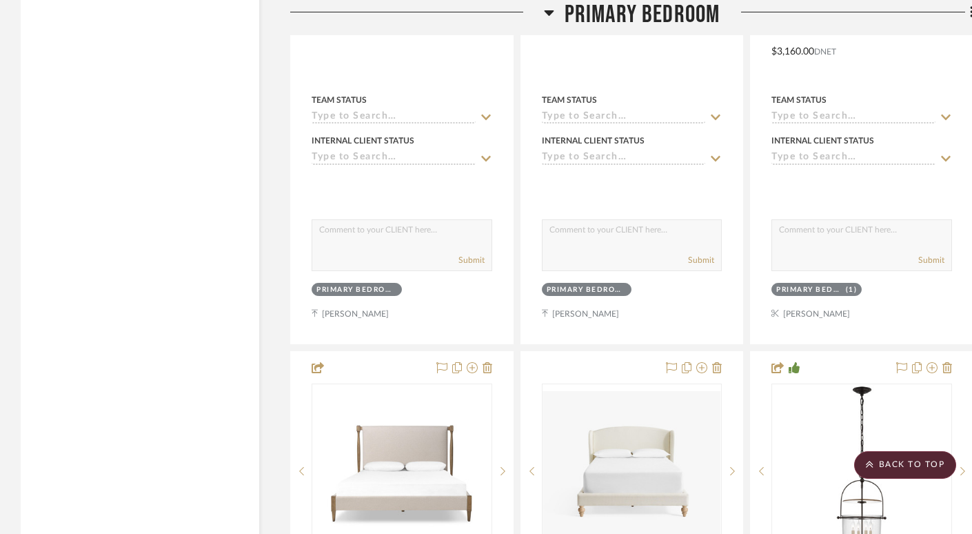
scroll to position [17823, 0]
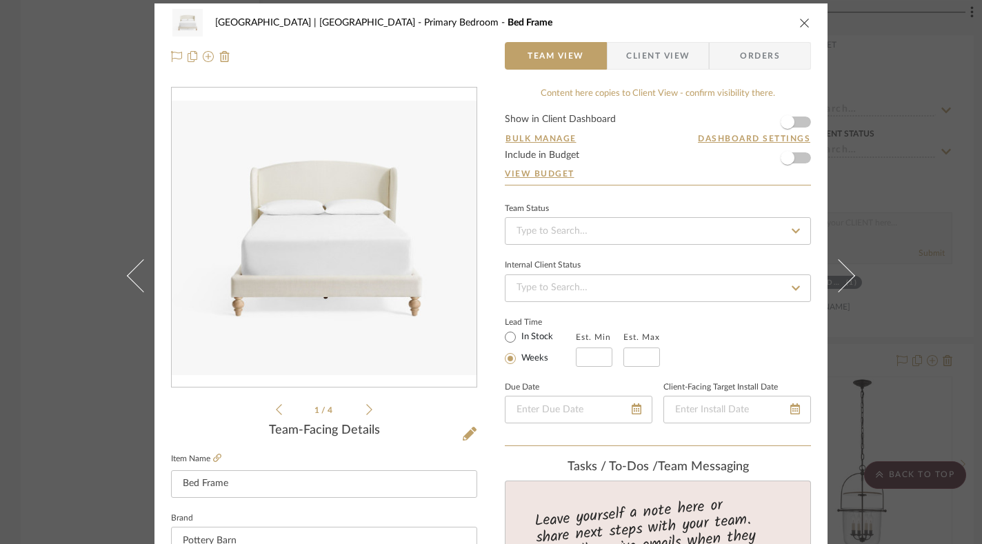
scroll to position [0, 0]
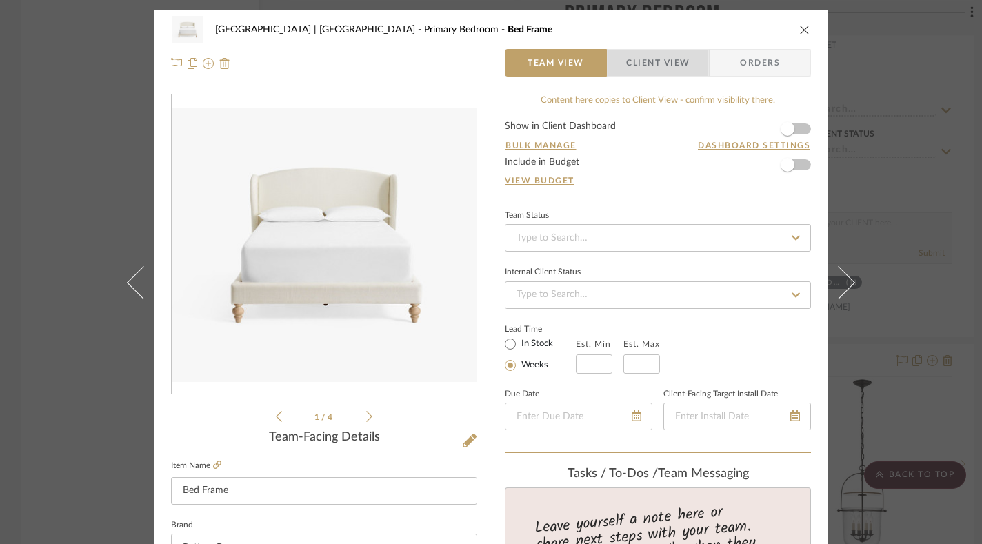
click at [648, 55] on span "Client View" at bounding box center [657, 63] width 63 height 28
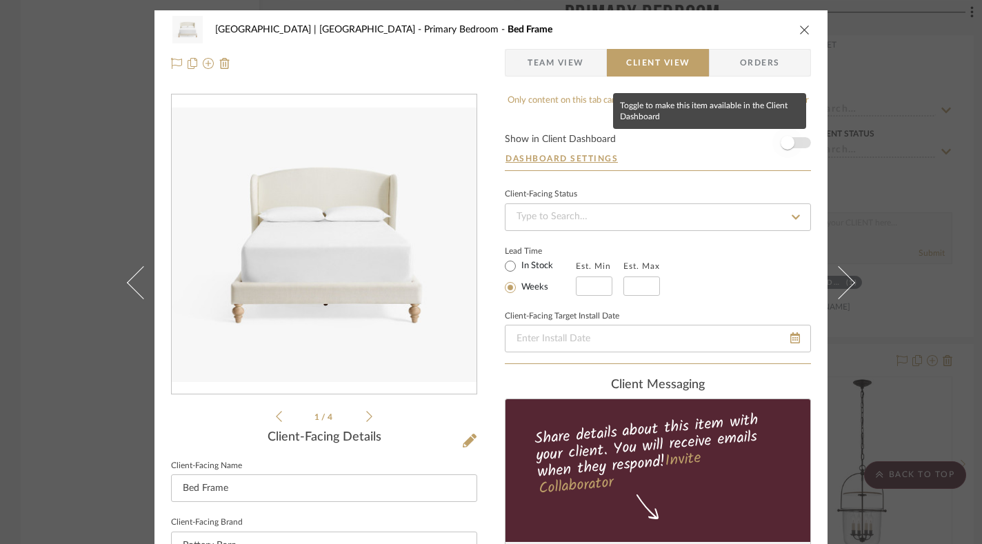
click at [783, 149] on span "button" at bounding box center [788, 143] width 14 height 14
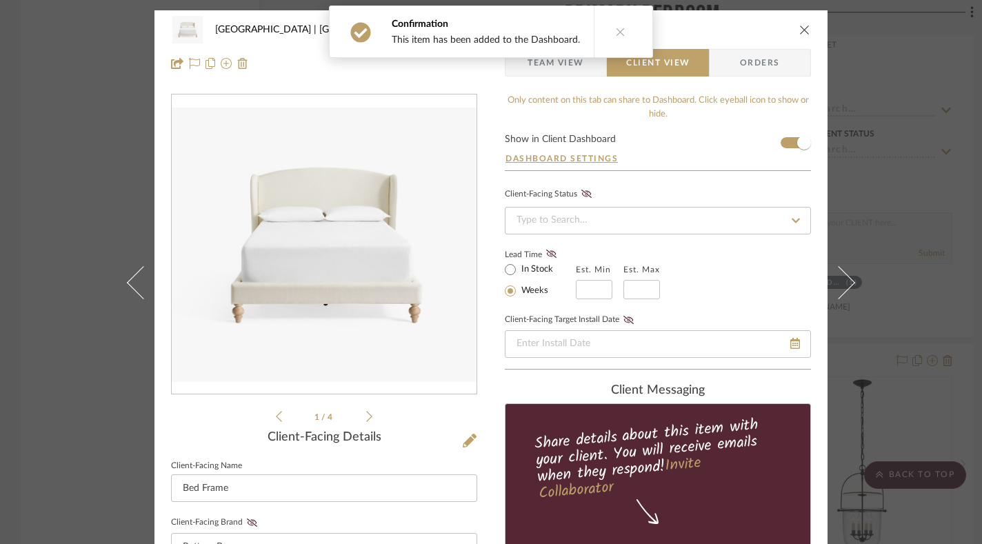
click at [799, 28] on icon "close" at bounding box center [804, 29] width 11 height 11
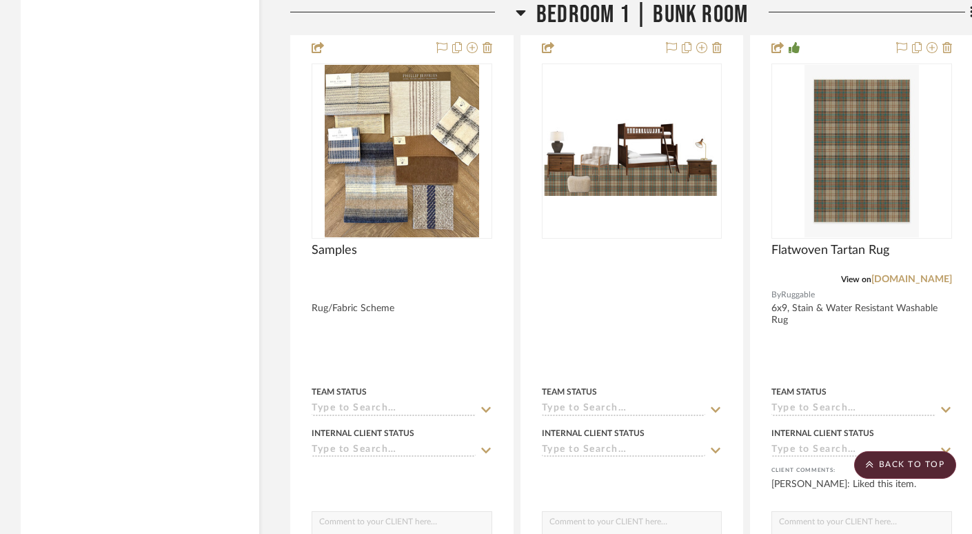
scroll to position [20154, 0]
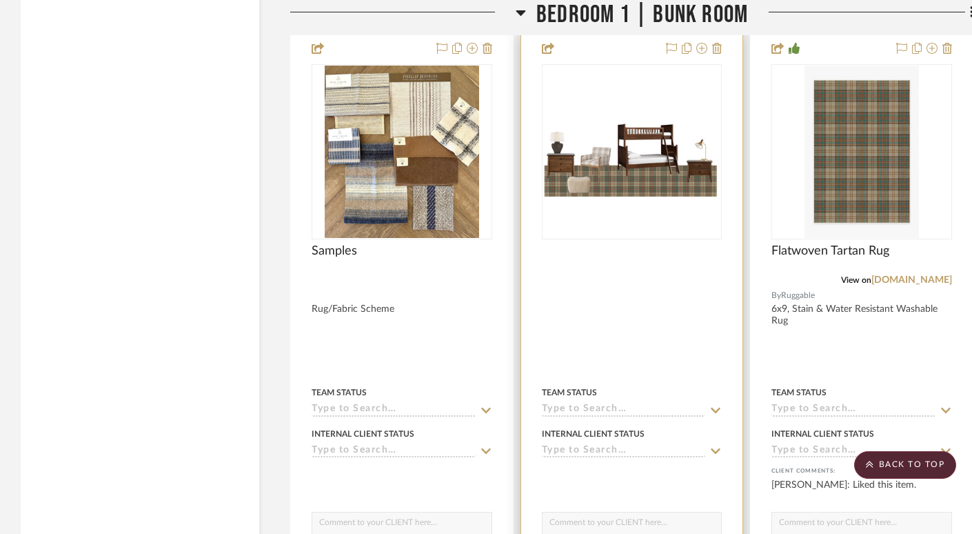
click at [650, 113] on img "0" at bounding box center [632, 152] width 178 height 89
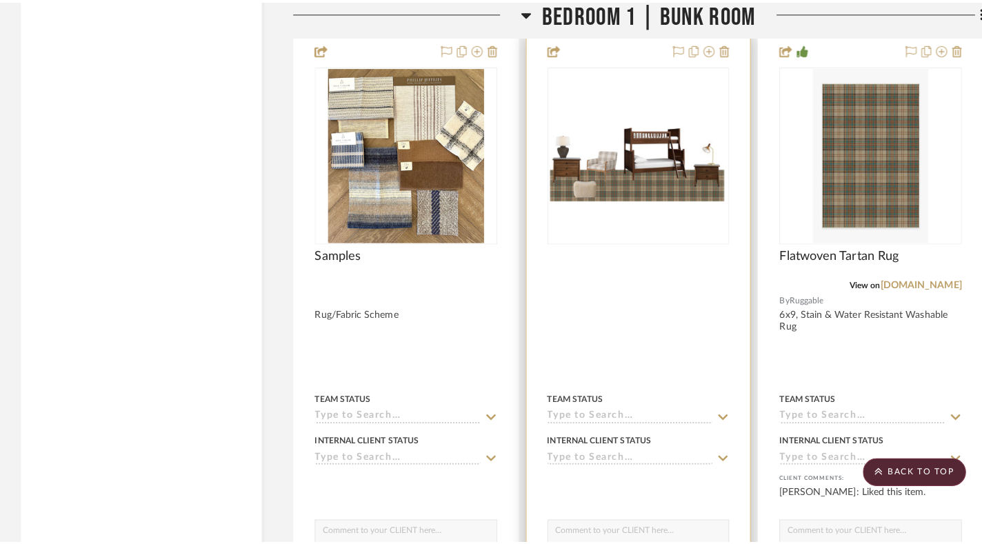
scroll to position [0, 0]
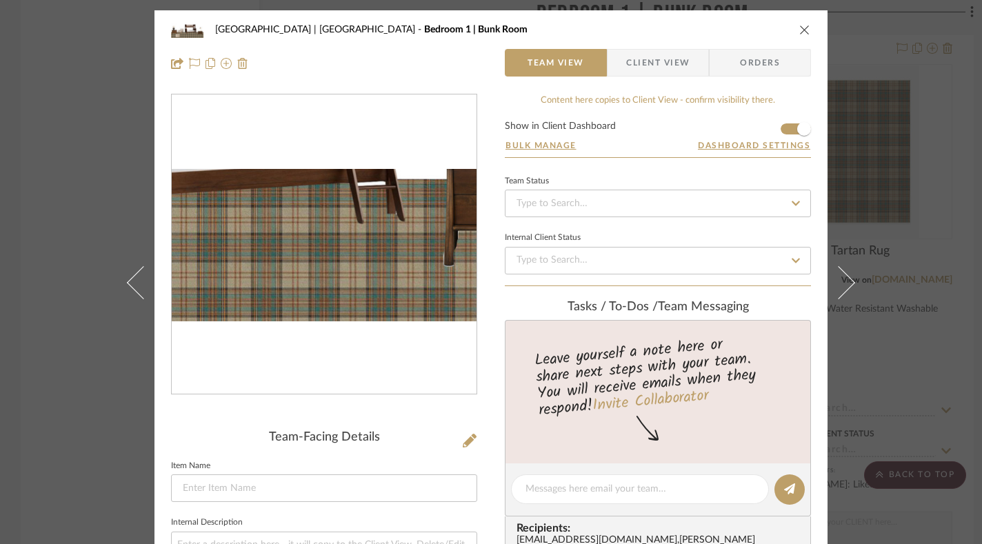
click at [374, 290] on img "0" at bounding box center [324, 245] width 305 height 152
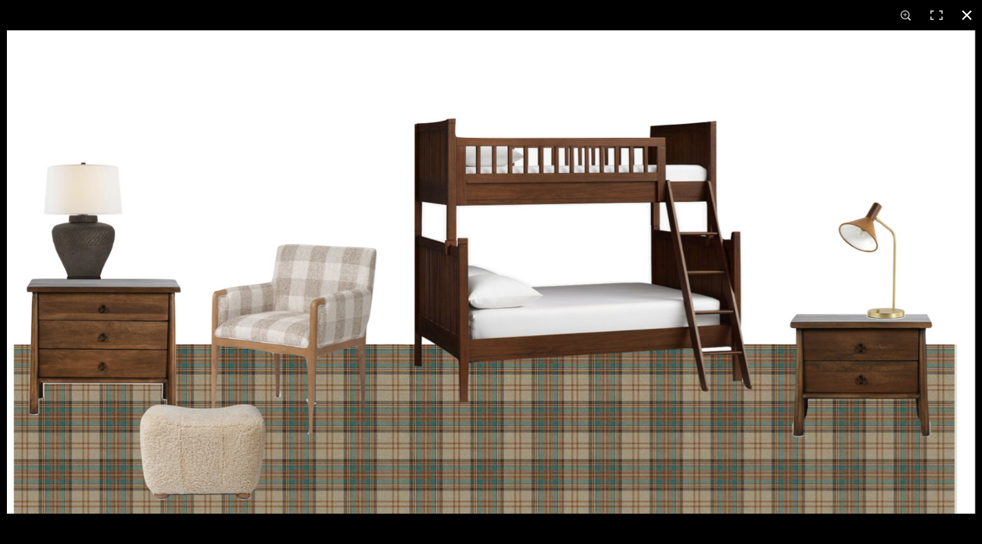
click at [963, 16] on button at bounding box center [967, 15] width 30 height 30
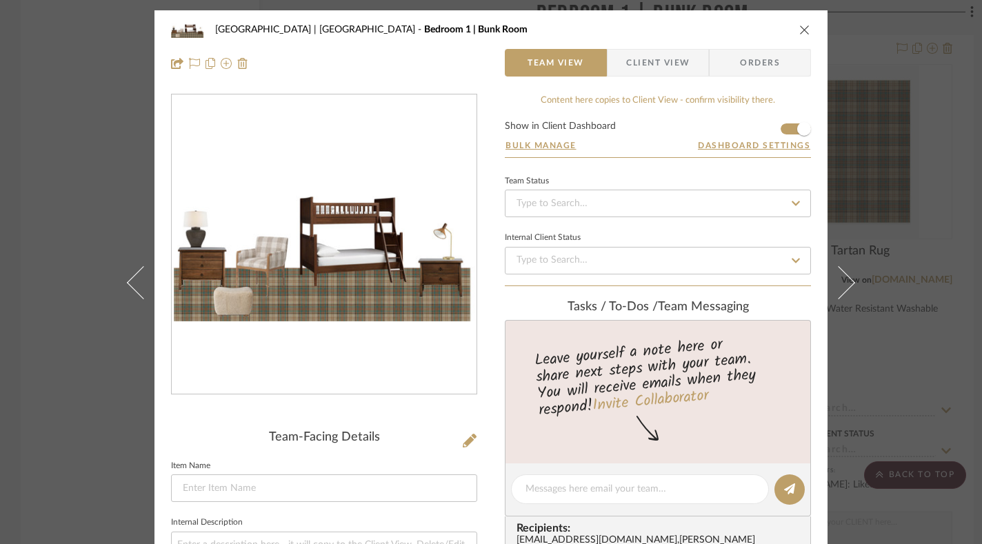
click at [801, 30] on icon "close" at bounding box center [804, 29] width 11 height 11
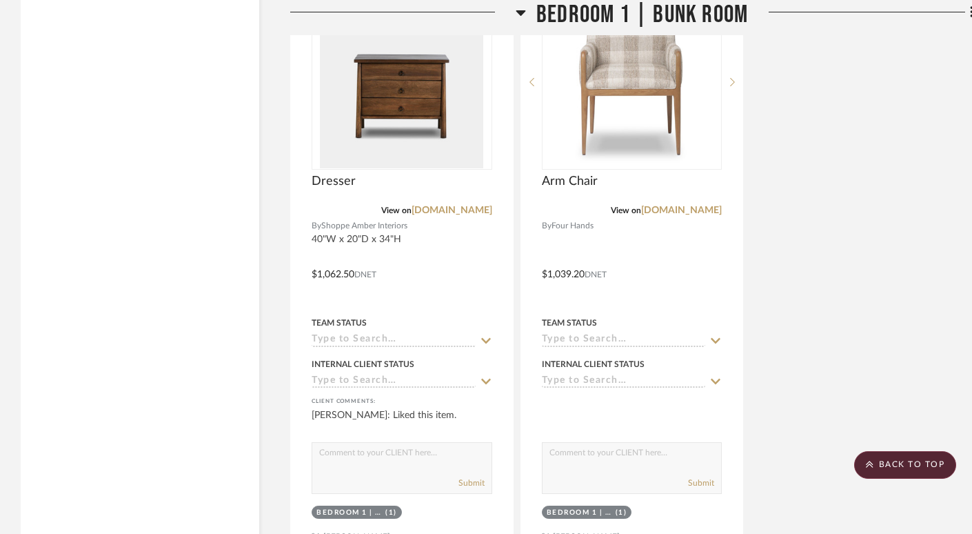
scroll to position [21565, 0]
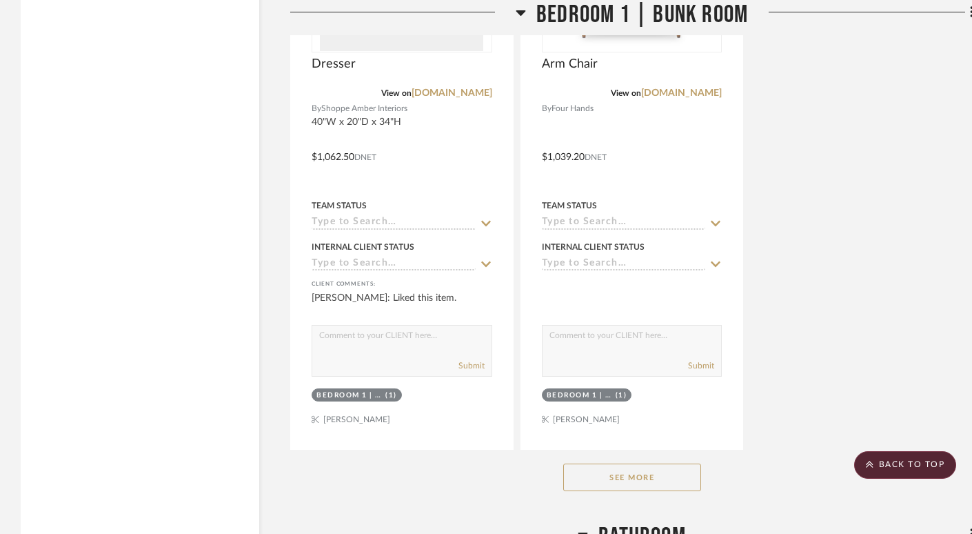
click at [685, 463] on button "See More" at bounding box center [632, 477] width 138 height 28
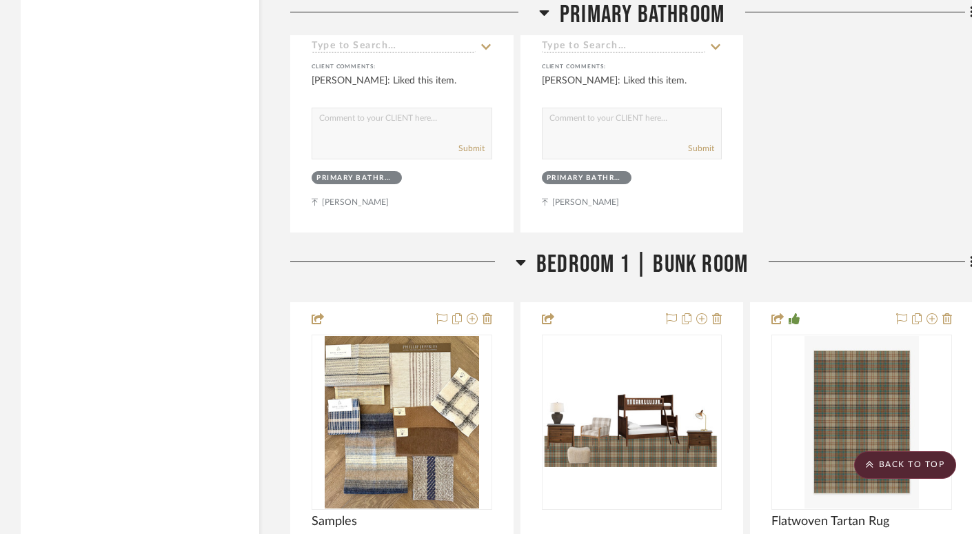
scroll to position [19877, 0]
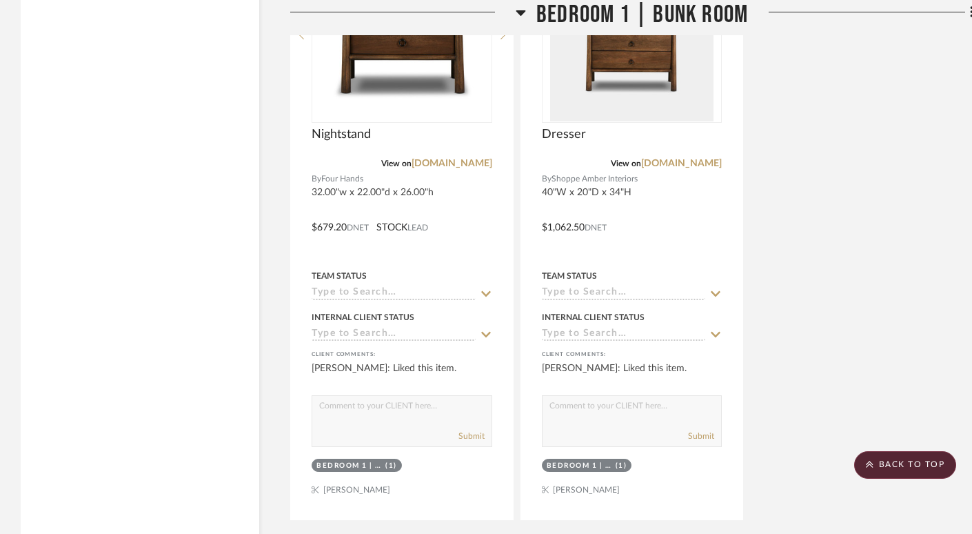
scroll to position [21837, 0]
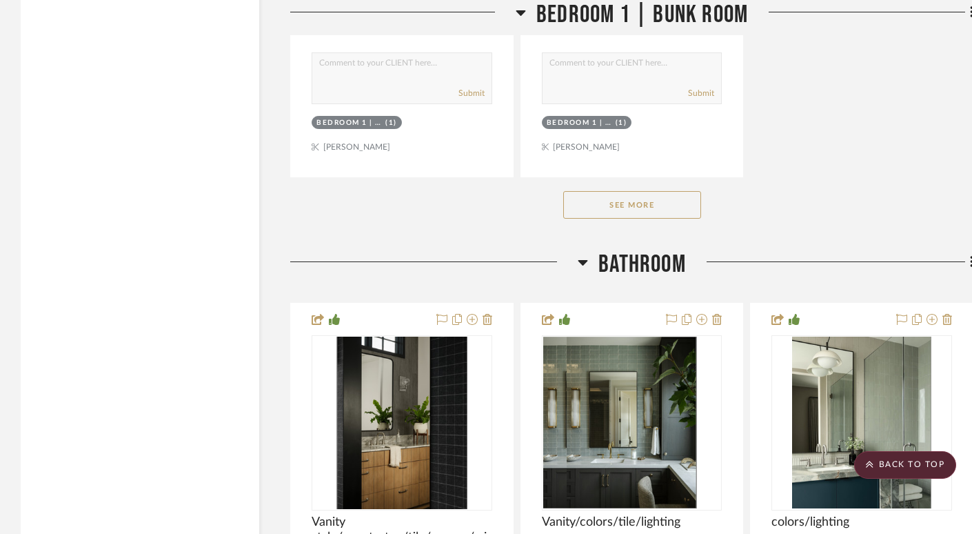
click at [641, 191] on button "See More" at bounding box center [632, 205] width 138 height 28
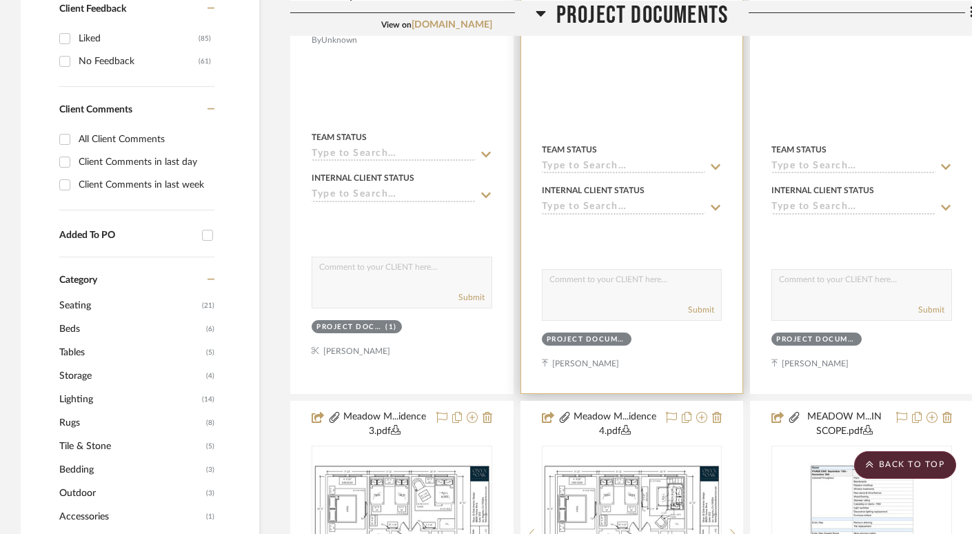
scroll to position [898, 0]
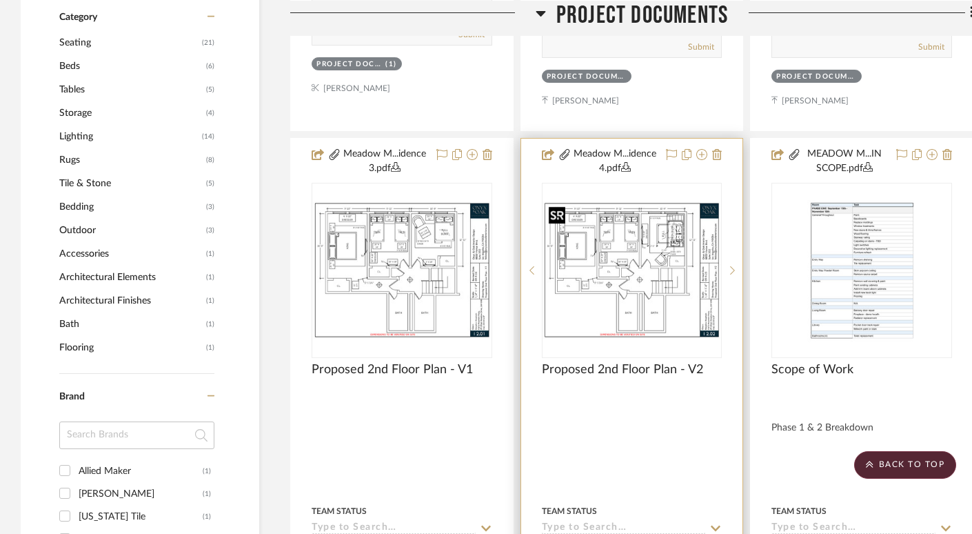
click at [653, 261] on img "0" at bounding box center [632, 269] width 178 height 137
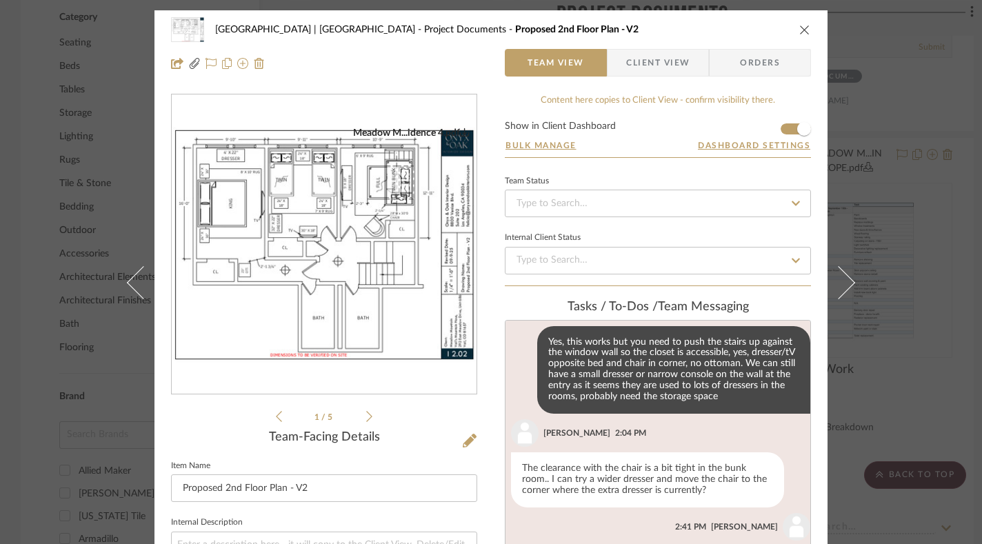
scroll to position [611, 0]
click at [350, 257] on img "0" at bounding box center [324, 245] width 305 height 236
click at [804, 28] on icon "close" at bounding box center [804, 29] width 11 height 11
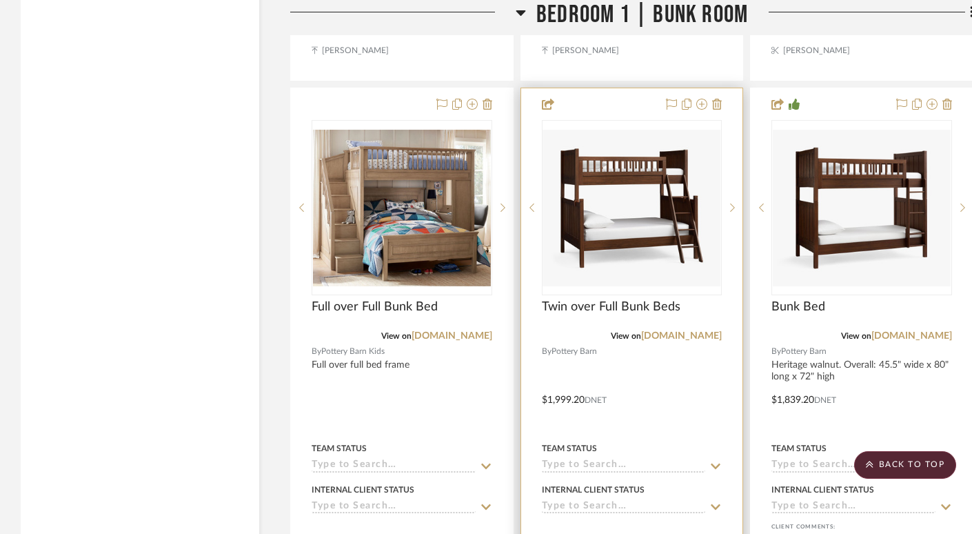
scroll to position [20732, 0]
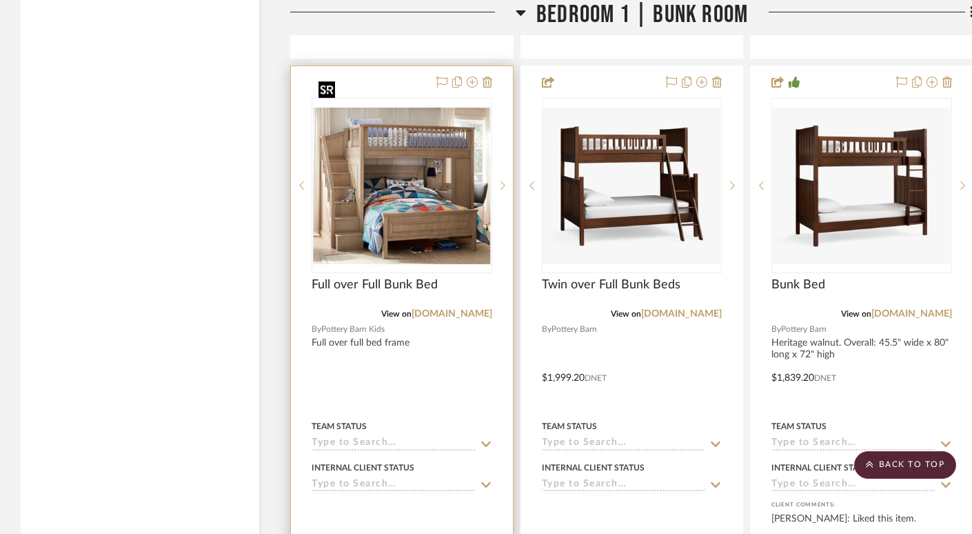
click at [423, 153] on img "0" at bounding box center [402, 186] width 178 height 157
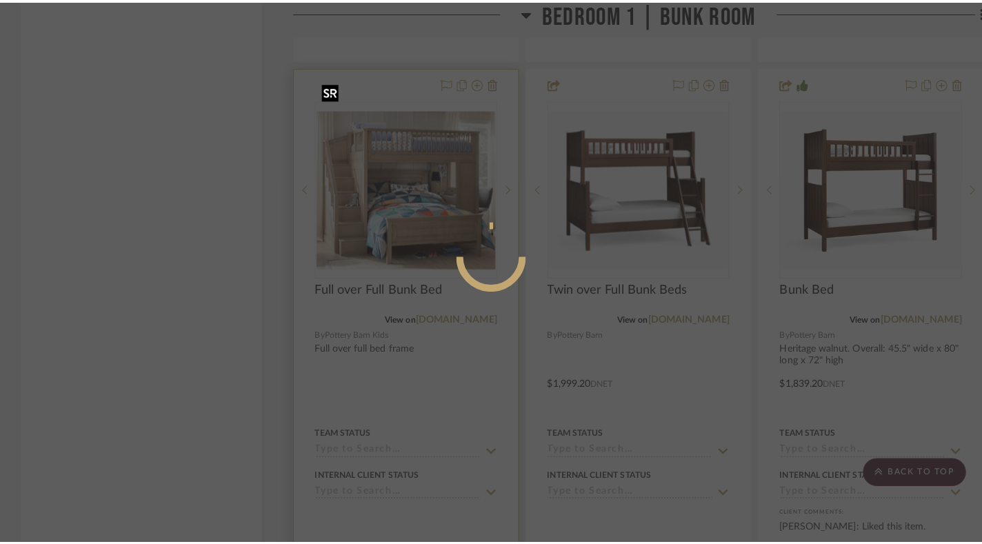
scroll to position [0, 0]
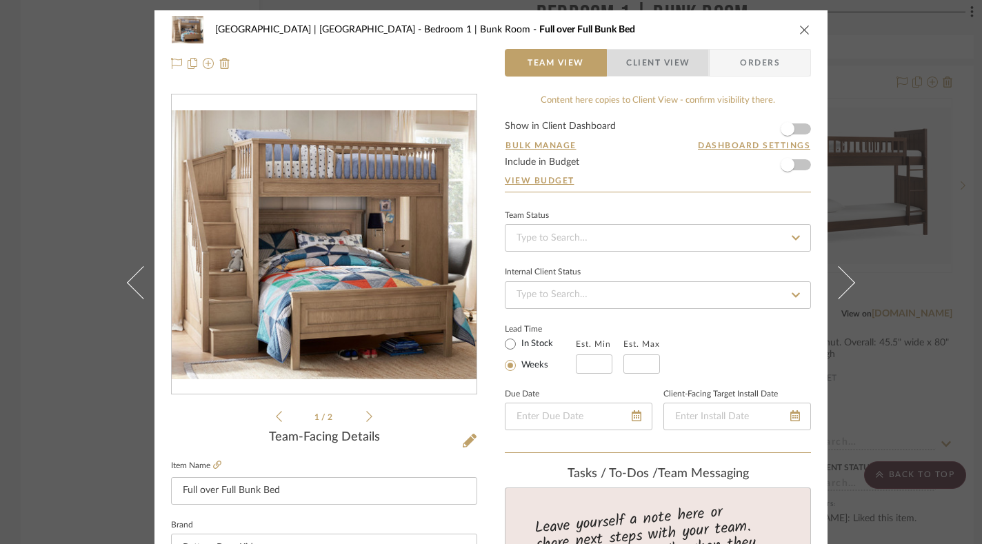
click at [641, 68] on span "Client View" at bounding box center [657, 63] width 63 height 28
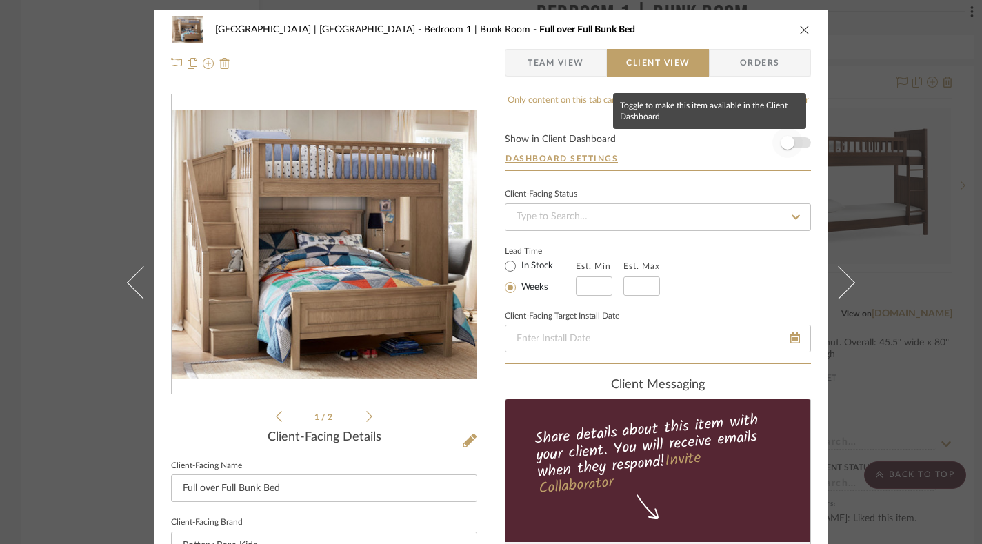
click at [785, 143] on span "button" at bounding box center [788, 143] width 14 height 14
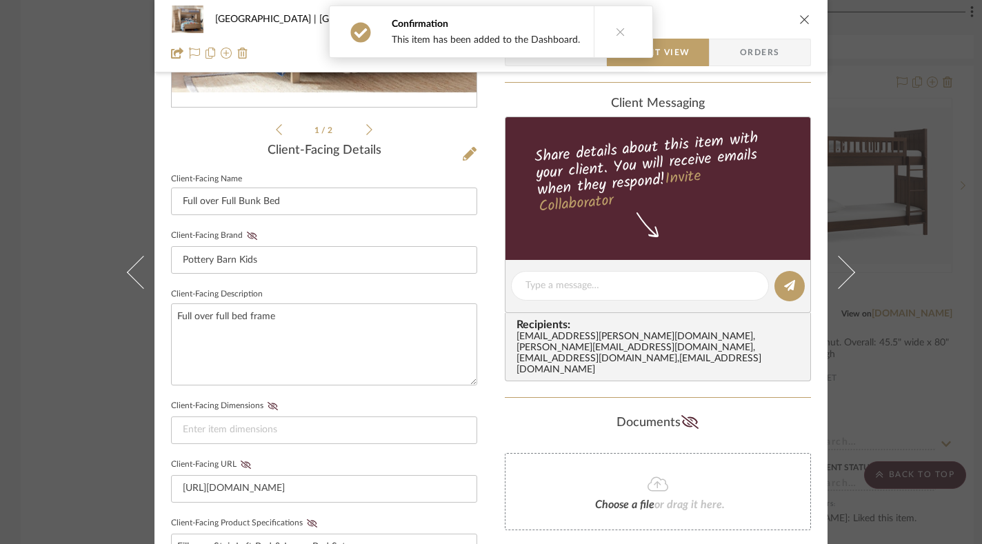
scroll to position [286, 0]
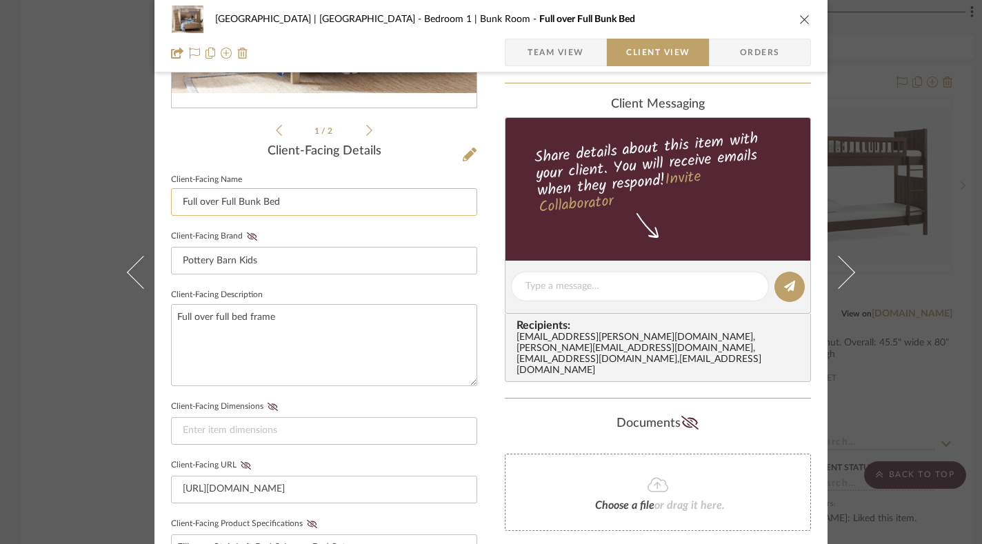
click at [232, 203] on input "Full over Full Bunk Bed" at bounding box center [324, 202] width 306 height 28
type input "Full over Full OR Twin over Full Bunk Bed"
click at [799, 18] on icon "close" at bounding box center [804, 19] width 11 height 11
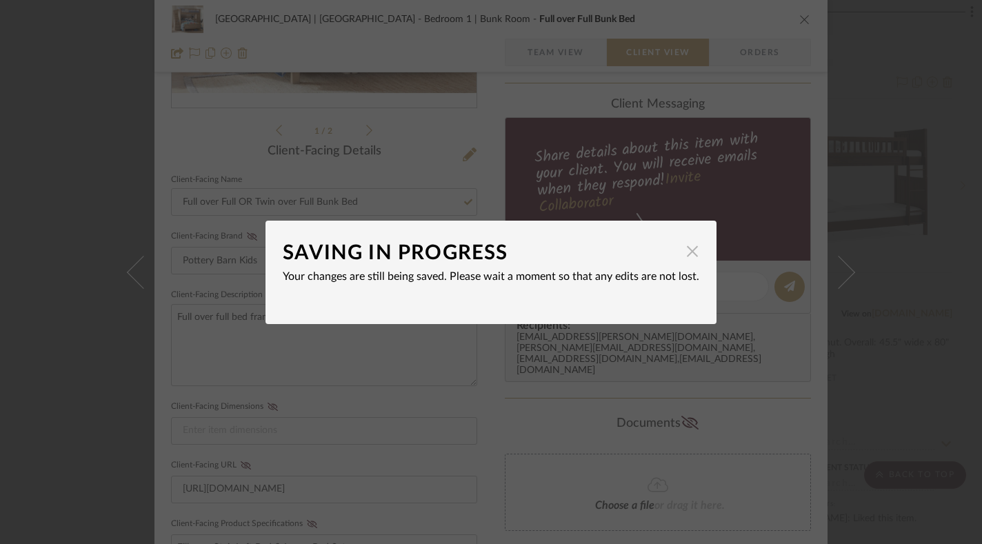
click at [681, 254] on span "button" at bounding box center [693, 252] width 28 height 28
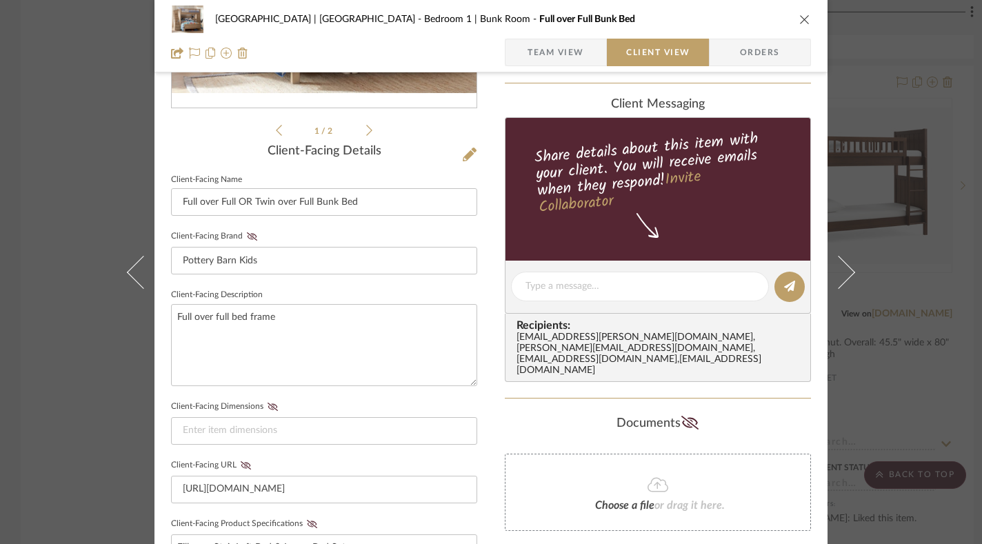
click at [803, 16] on icon "close" at bounding box center [804, 19] width 11 height 11
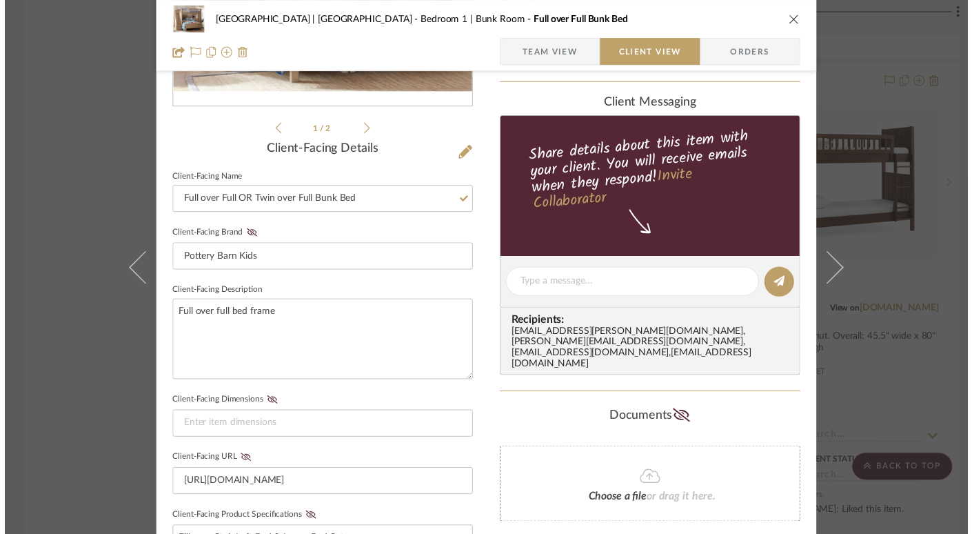
scroll to position [20732, 0]
